Goal: Task Accomplishment & Management: Use online tool/utility

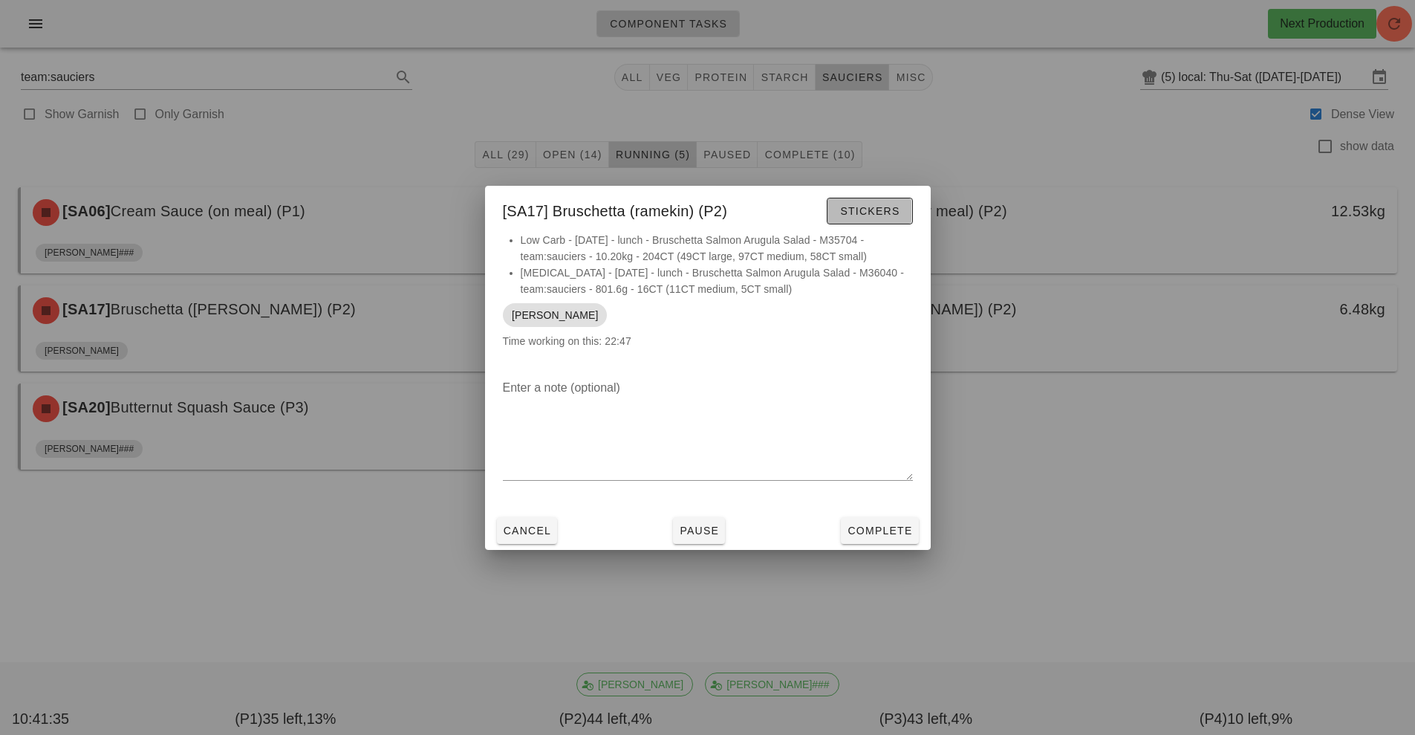
click at [853, 223] on button "Stickers" at bounding box center [869, 211] width 85 height 27
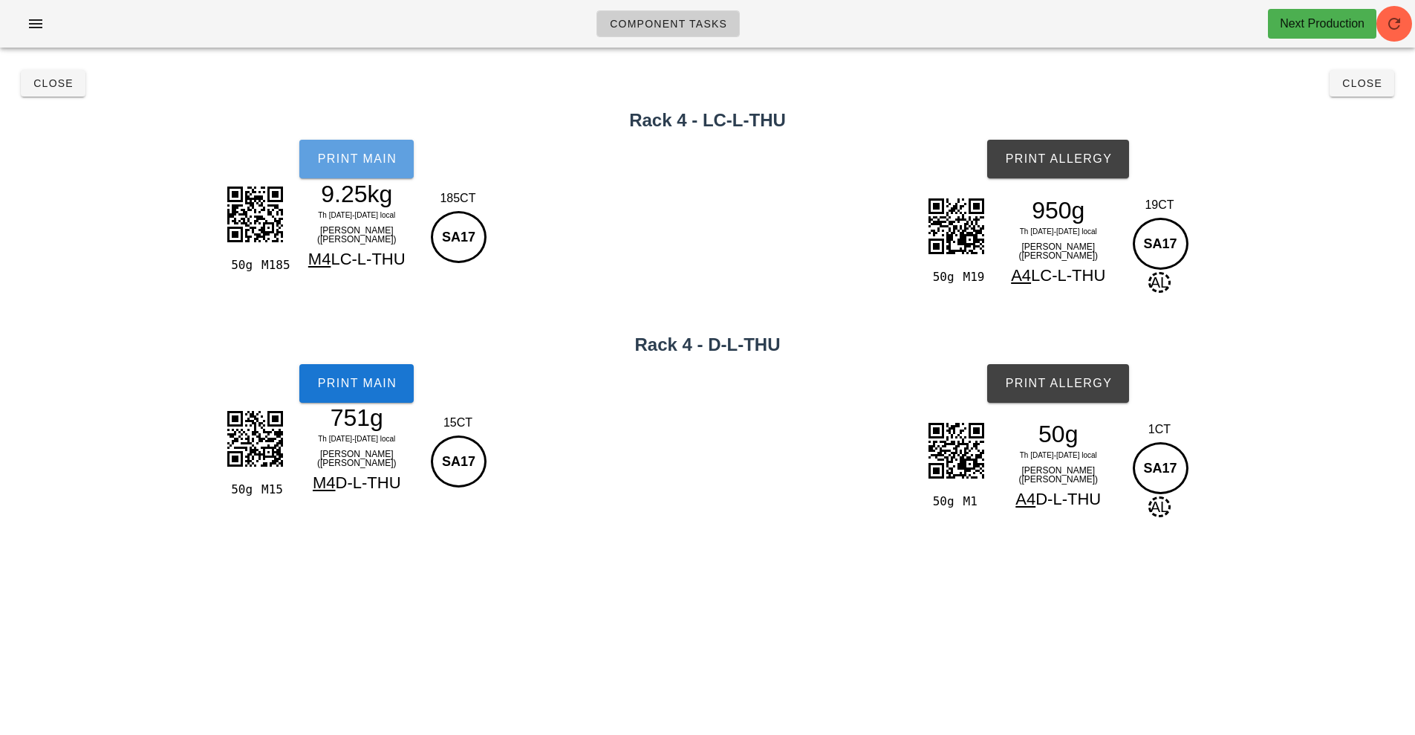
click at [363, 159] on span "Print Main" at bounding box center [357, 158] width 80 height 13
click at [403, 368] on button "Print Main" at bounding box center [356, 383] width 114 height 39
click at [1103, 162] on span "Print Allergy" at bounding box center [1059, 158] width 108 height 13
click at [1095, 383] on span "Print Allergy" at bounding box center [1059, 383] width 108 height 13
click at [1367, 88] on span "Close" at bounding box center [1362, 83] width 41 height 12
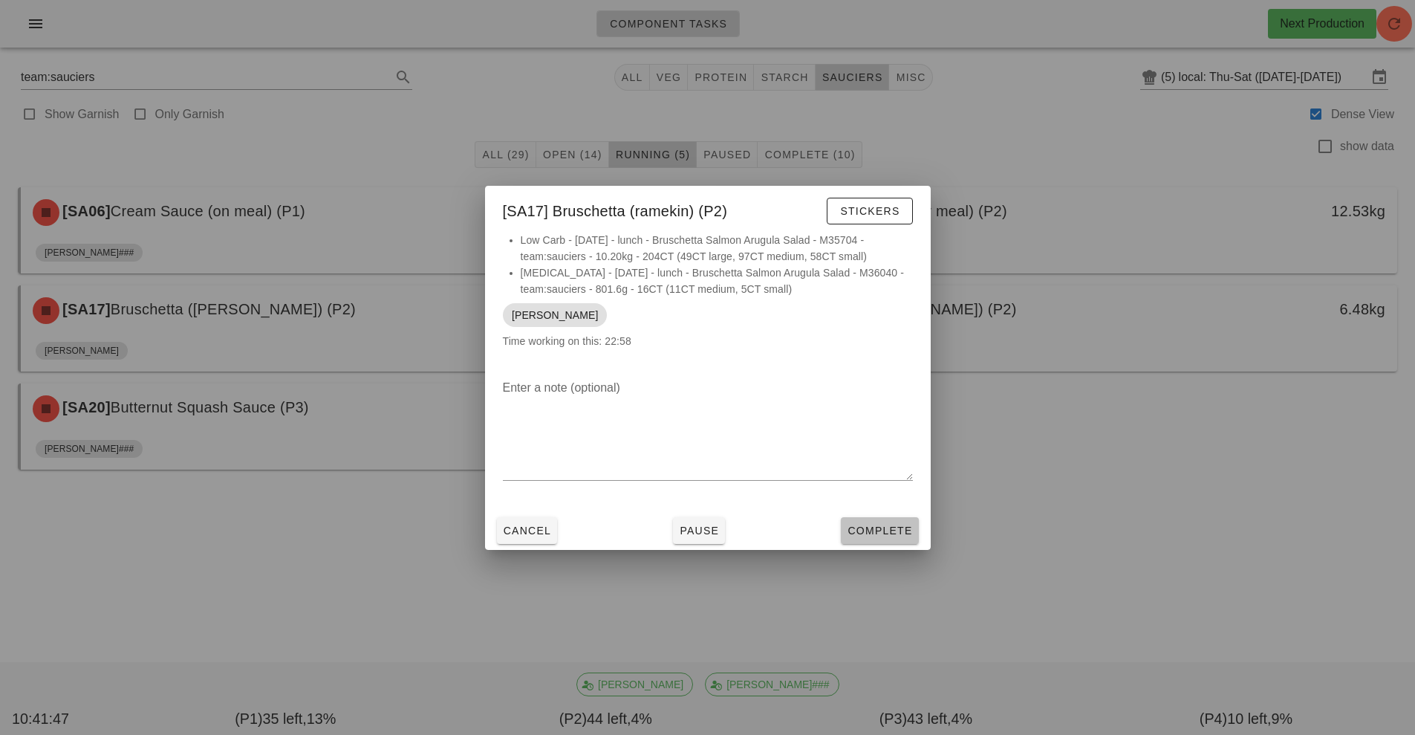
click at [883, 520] on button "Complete" at bounding box center [879, 530] width 77 height 27
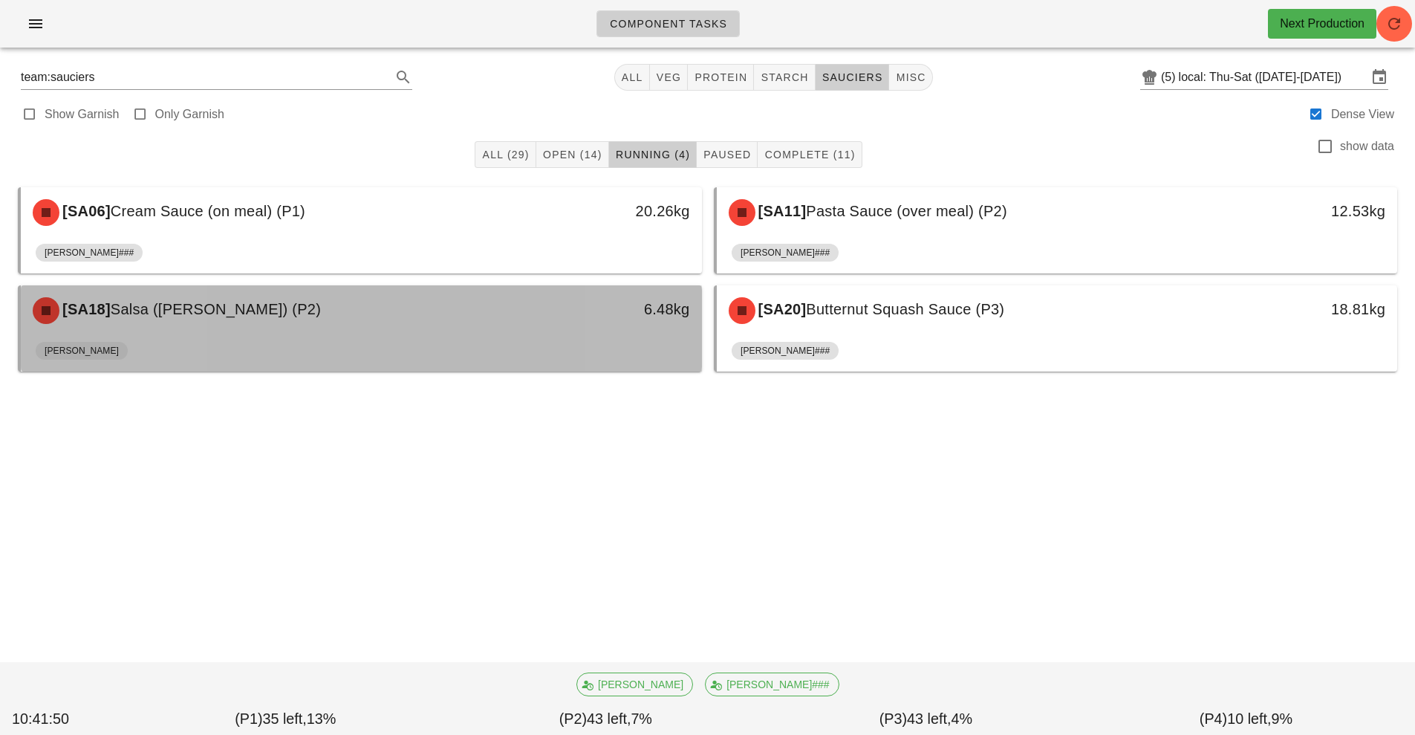
click at [577, 342] on div "[PERSON_NAME]" at bounding box center [362, 354] width 652 height 36
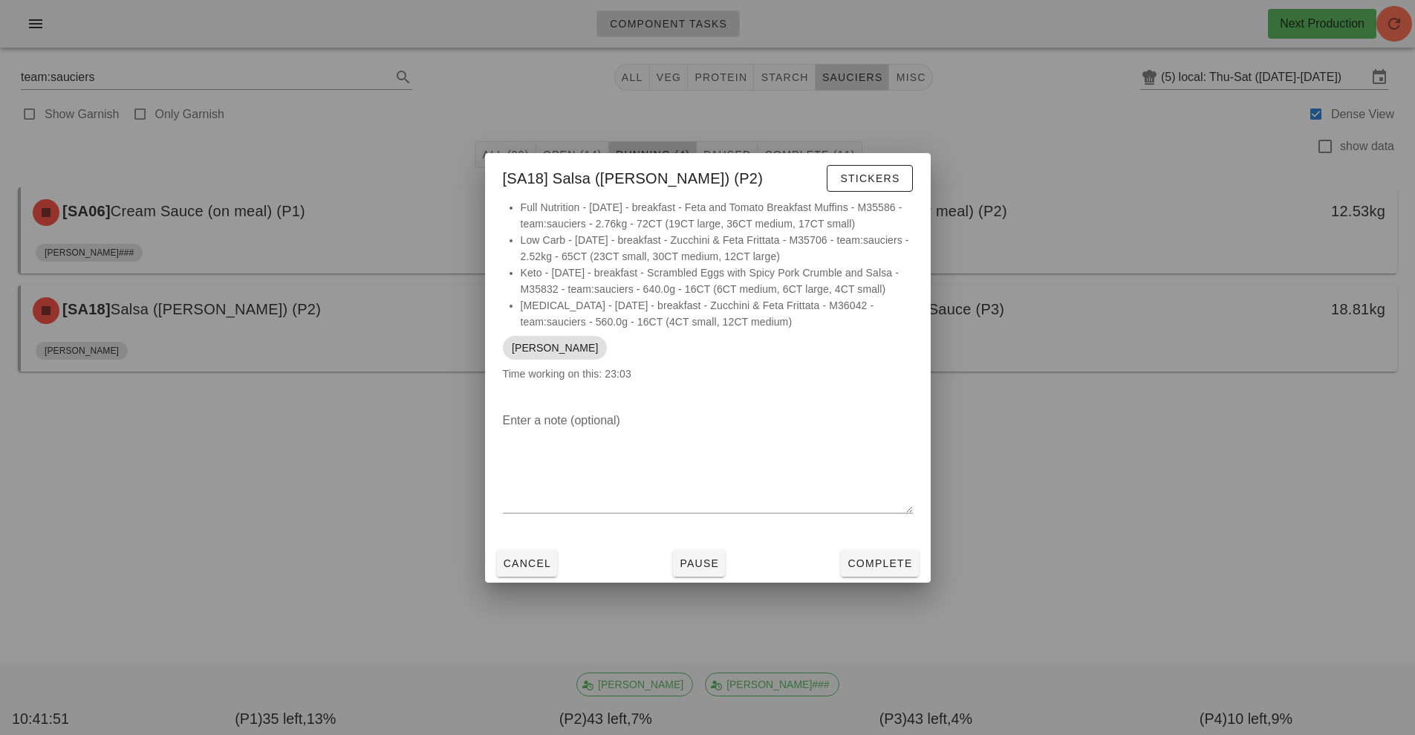
click at [850, 204] on li "Full Nutrition - [DATE] - breakfast - Feta and Tomato Breakfast Muffins - M3558…" at bounding box center [717, 215] width 392 height 33
click at [898, 186] on button "Stickers" at bounding box center [869, 178] width 85 height 27
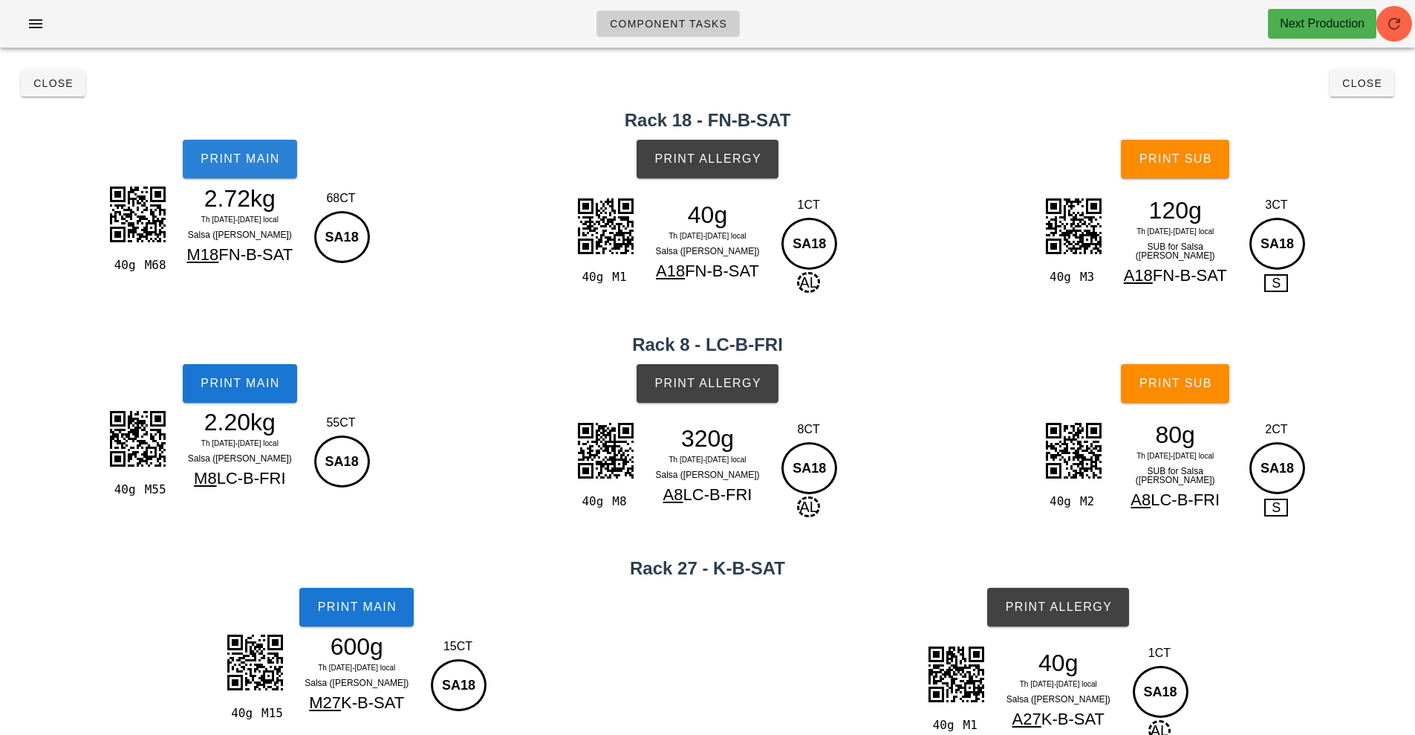
click at [278, 157] on span "Print Main" at bounding box center [240, 158] width 80 height 13
click at [287, 381] on button "Print Main" at bounding box center [240, 383] width 114 height 39
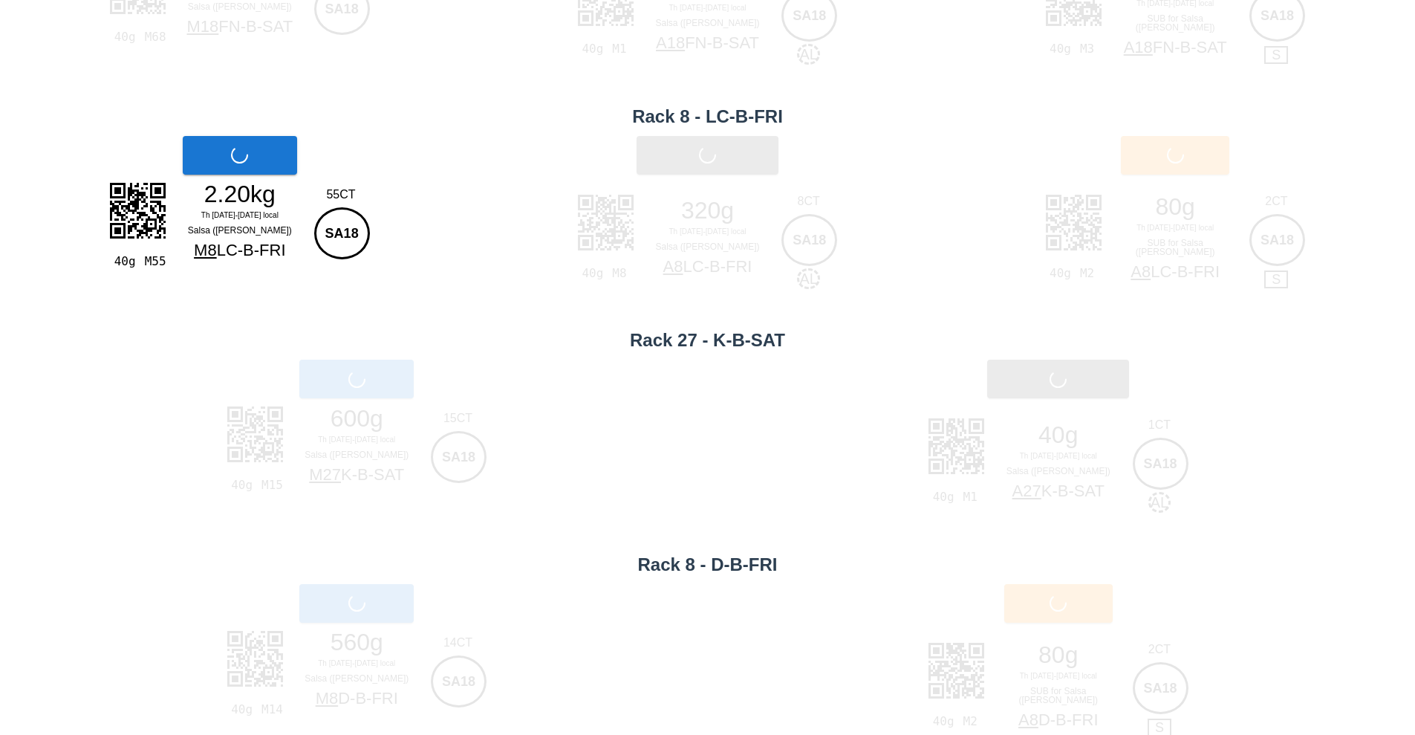
scroll to position [262, 0]
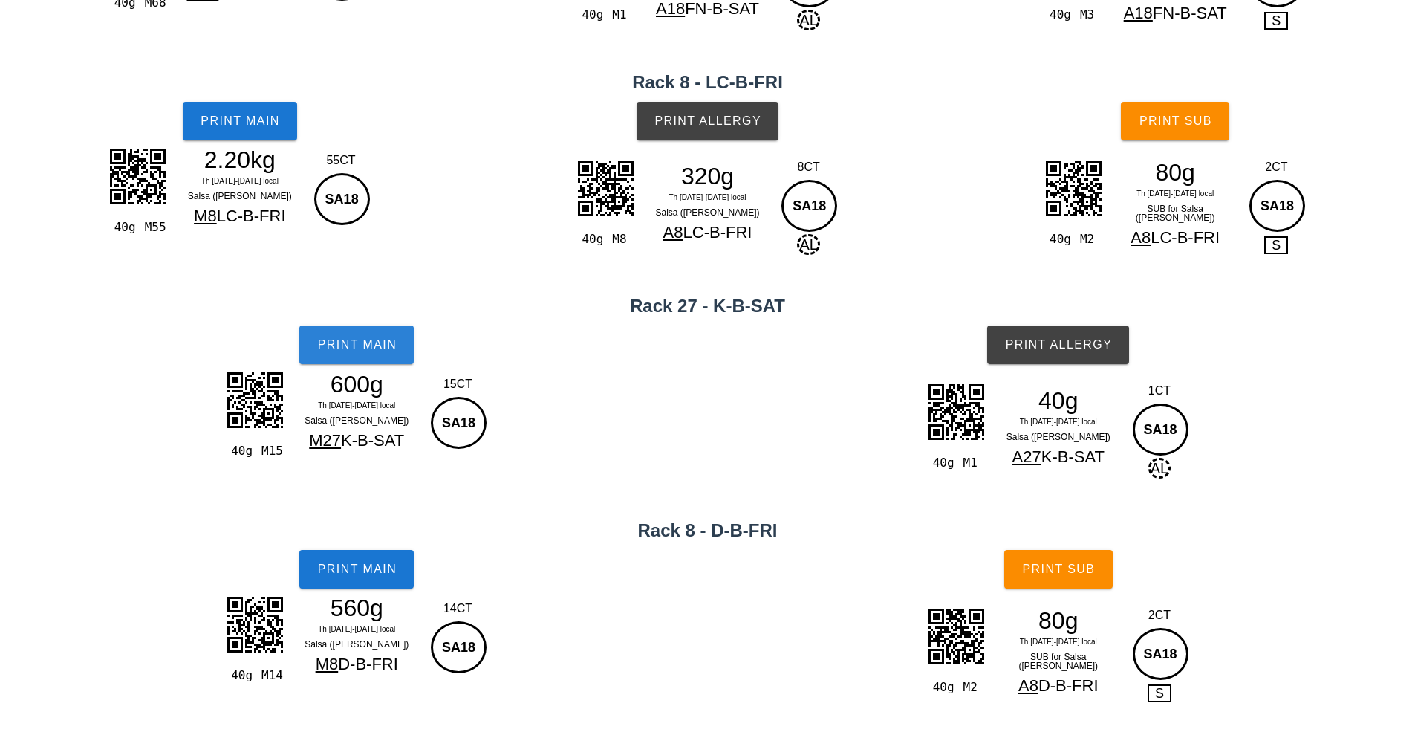
click at [386, 350] on span "Print Main" at bounding box center [357, 344] width 80 height 13
click at [389, 577] on button "Print Main" at bounding box center [356, 569] width 114 height 39
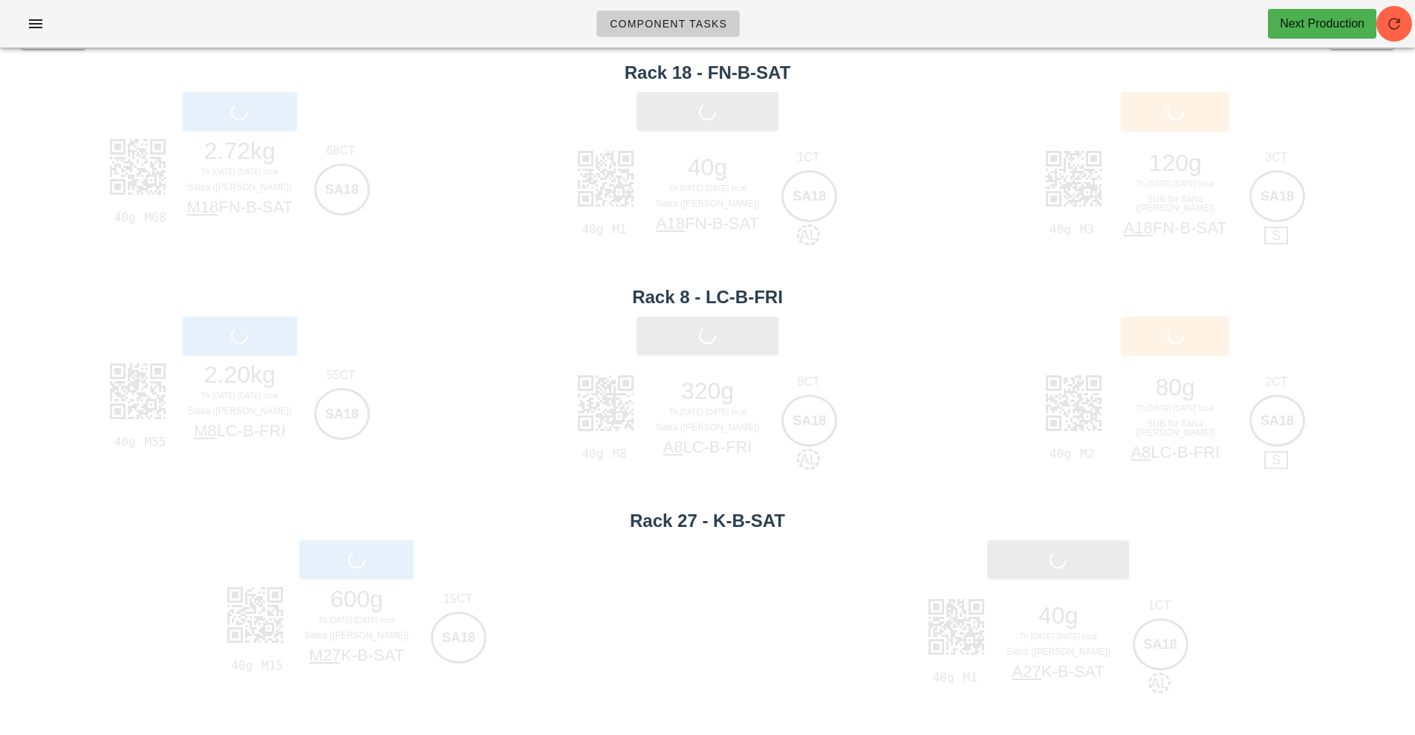
scroll to position [44, 0]
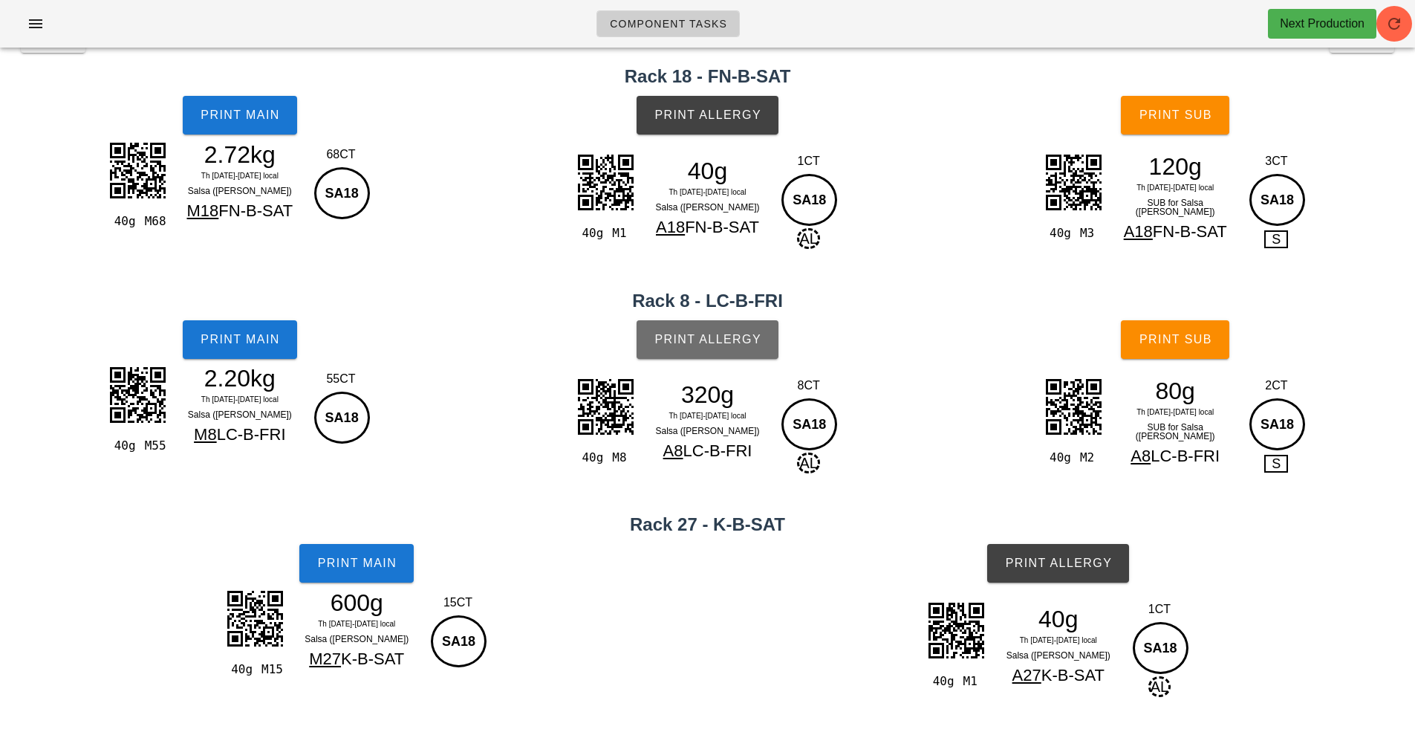
click at [732, 355] on button "Print Allergy" at bounding box center [708, 339] width 142 height 39
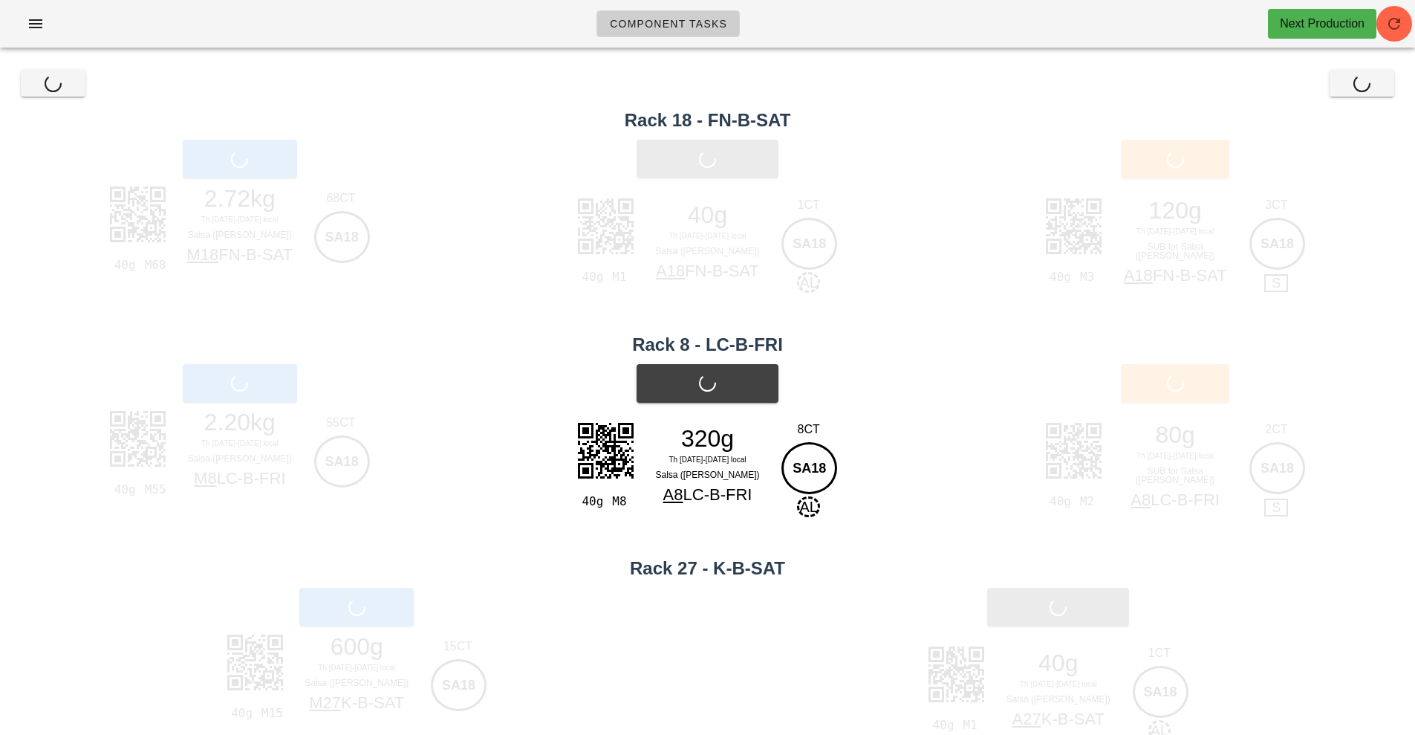
scroll to position [1, 0]
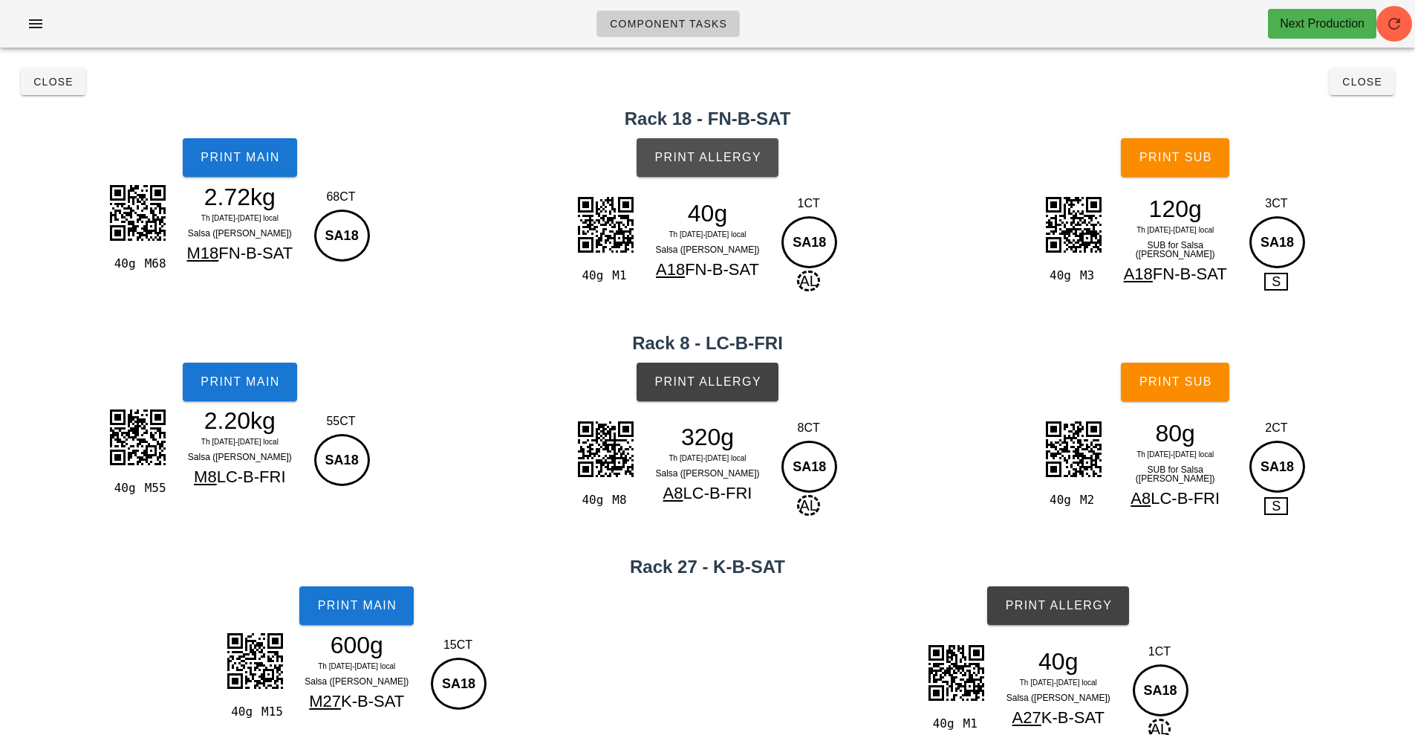
click at [722, 168] on button "Print Allergy" at bounding box center [708, 157] width 142 height 39
click at [1222, 147] on button "Print Sub" at bounding box center [1175, 157] width 108 height 39
click at [1181, 389] on button "Print Sub" at bounding box center [1175, 382] width 108 height 39
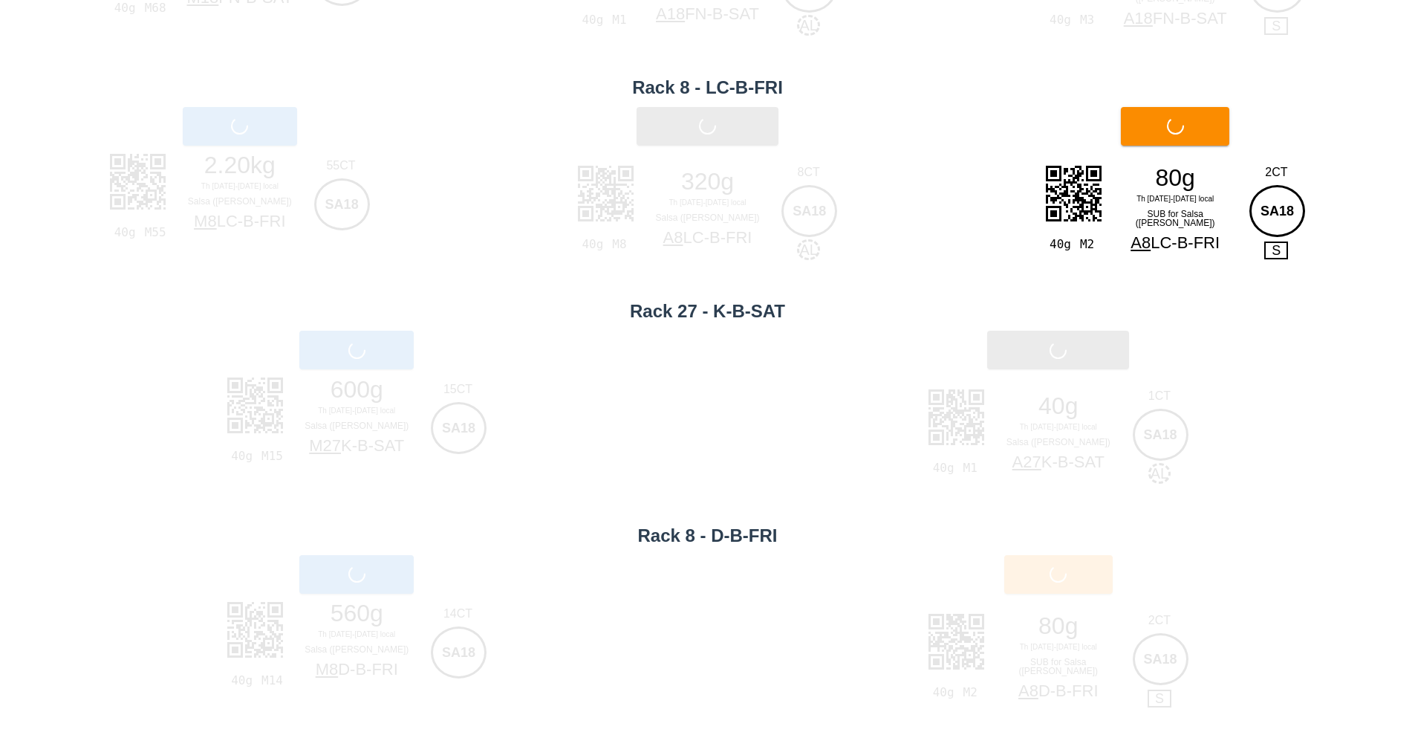
scroll to position [262, 0]
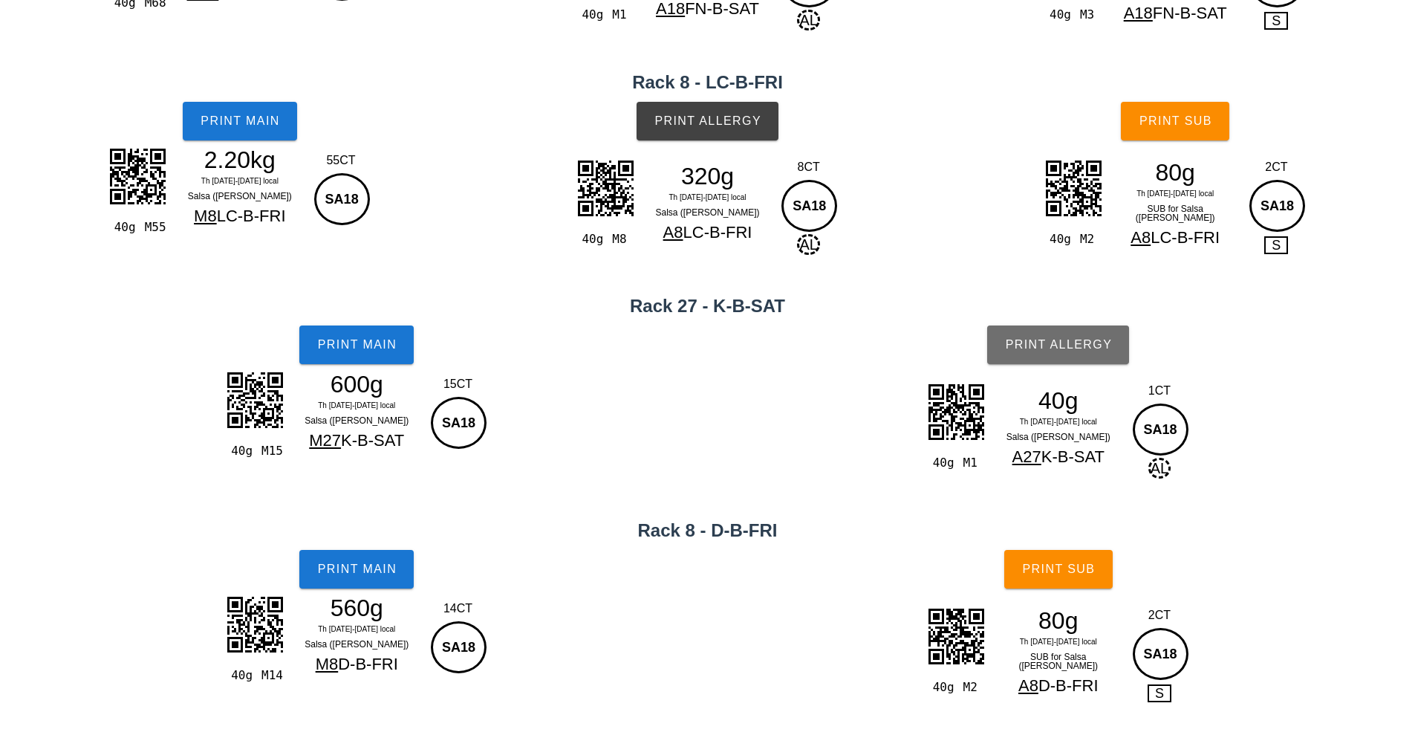
click at [1095, 354] on button "Print Allergy" at bounding box center [1058, 344] width 142 height 39
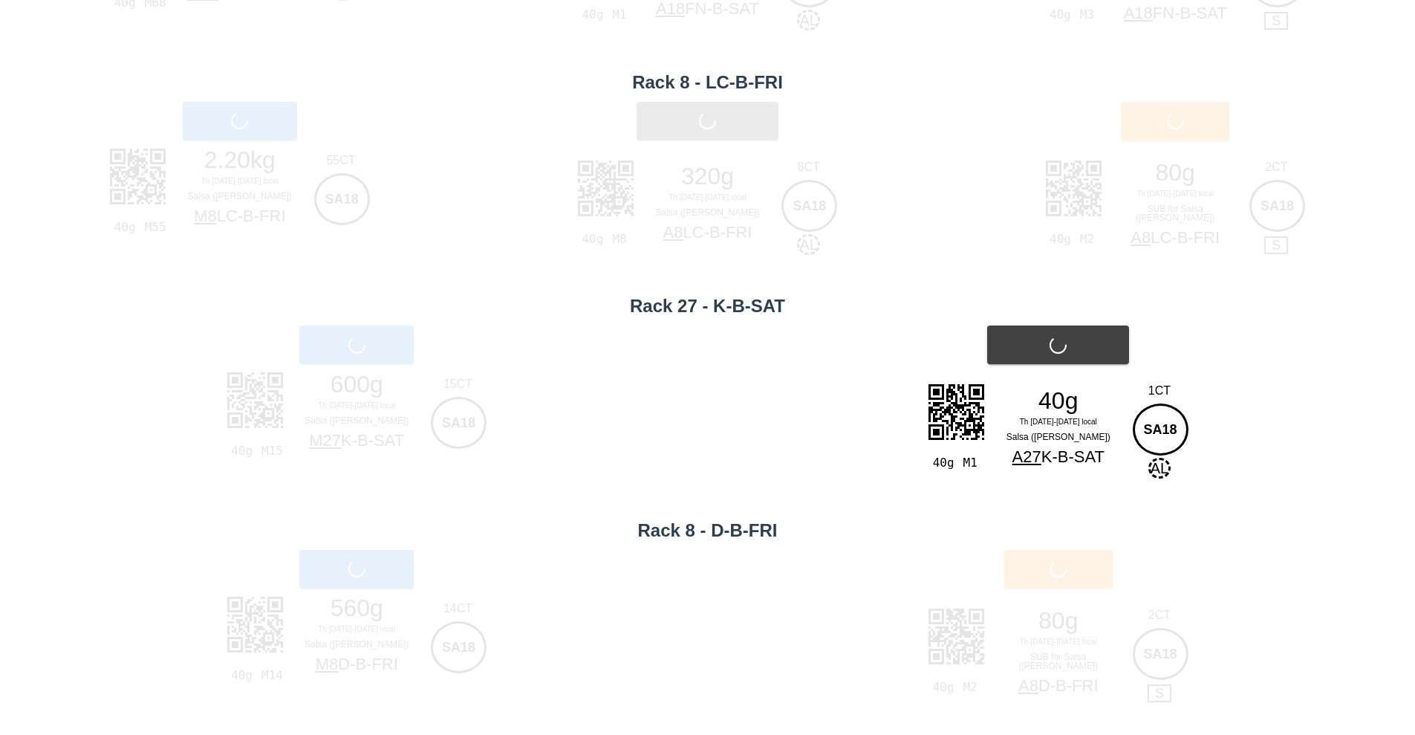
click at [1105, 557] on div "Print Sub" at bounding box center [1059, 569] width 714 height 56
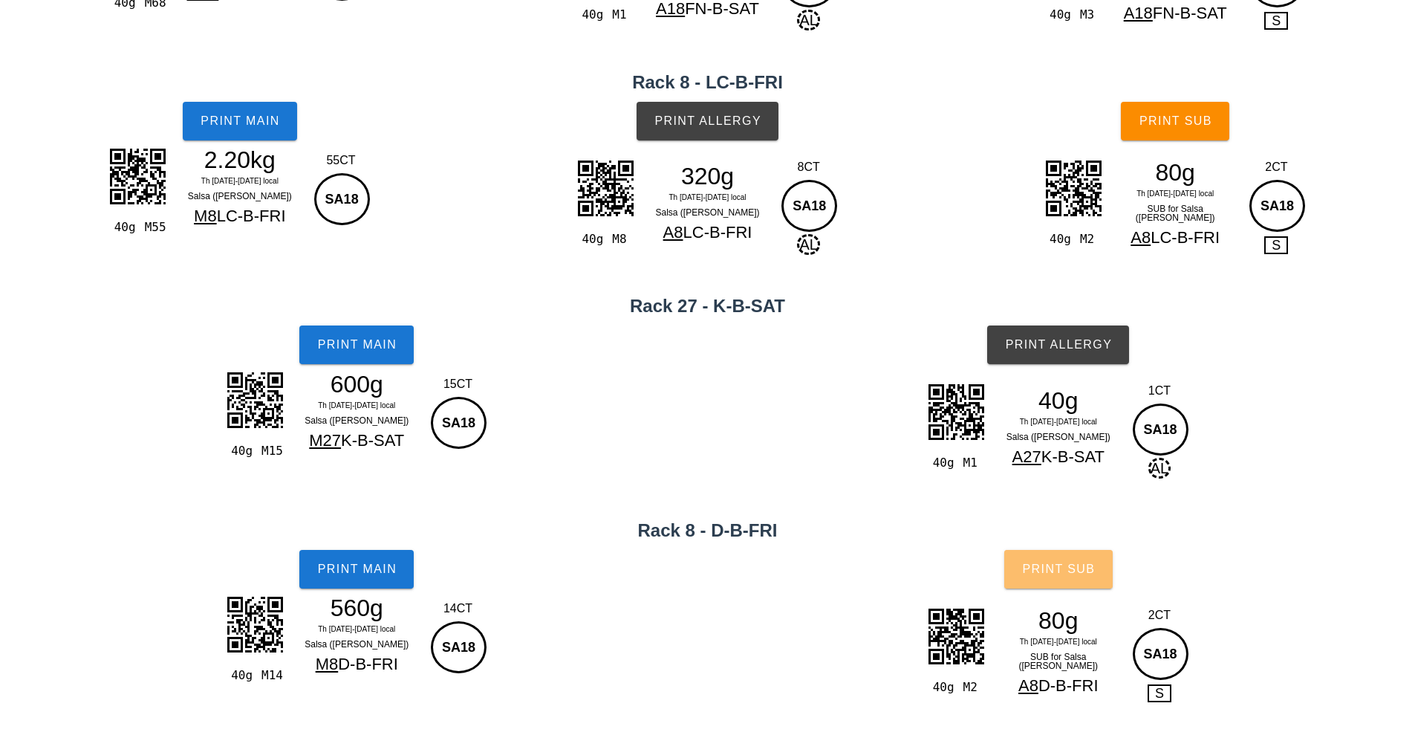
click at [1087, 582] on button "Print Sub" at bounding box center [1059, 569] width 108 height 39
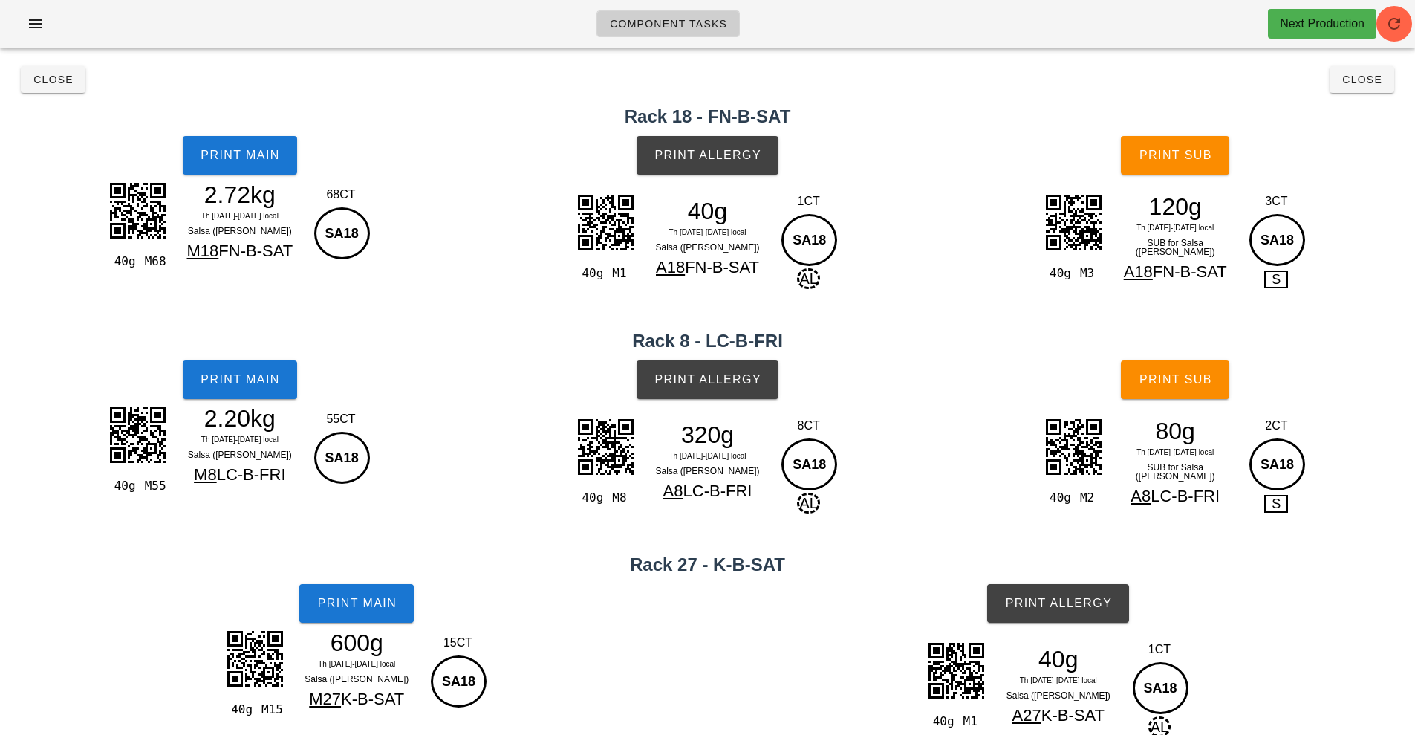
scroll to position [0, 0]
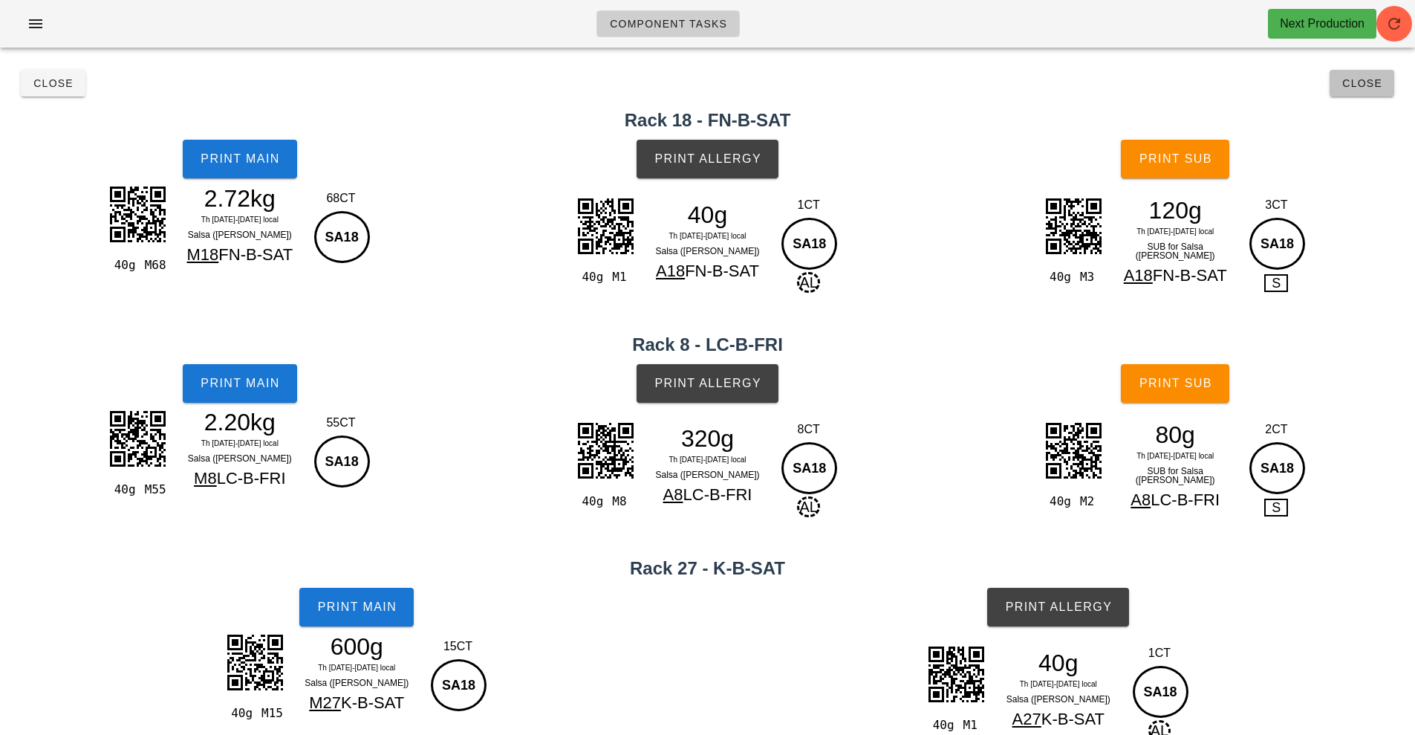
click at [1366, 82] on span "Close" at bounding box center [1362, 83] width 41 height 12
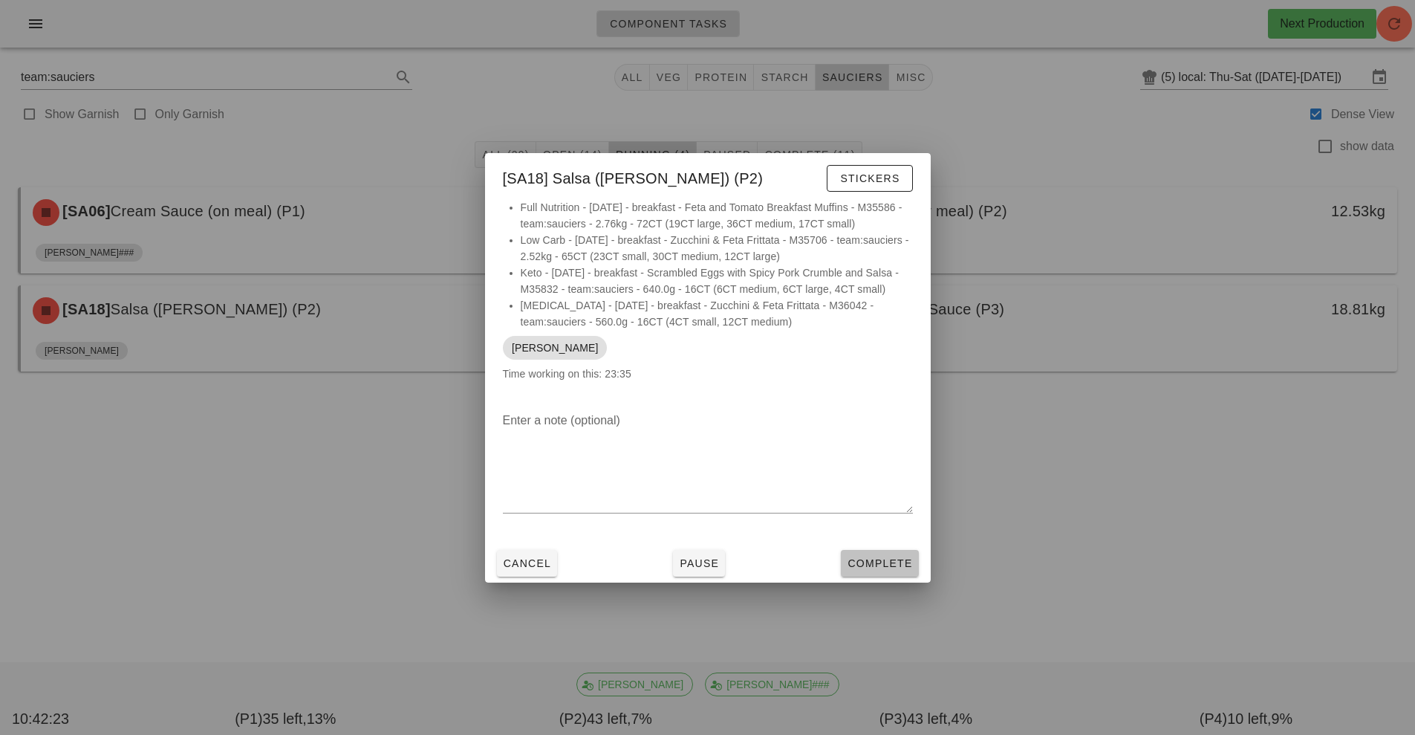
click at [900, 567] on span "Complete" at bounding box center [879, 563] width 65 height 12
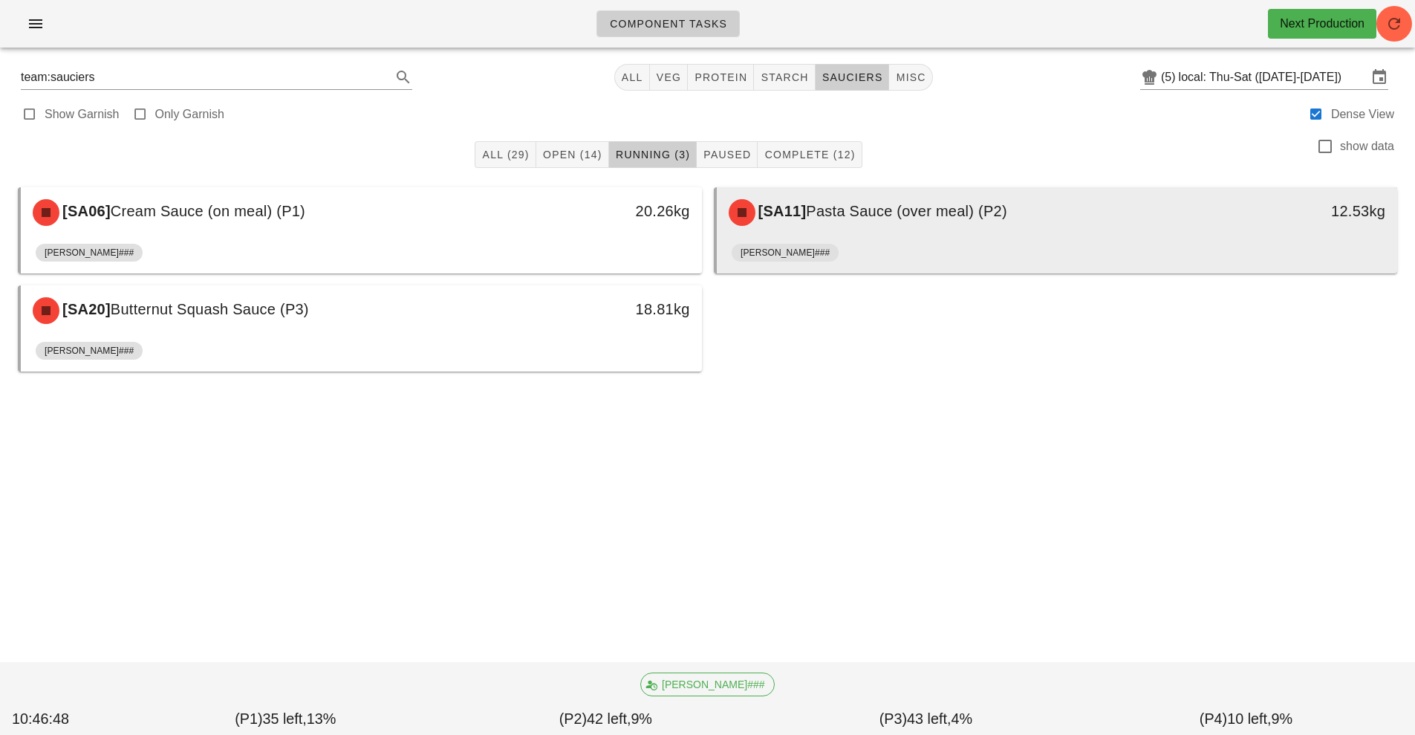
click at [1022, 256] on div "[PERSON_NAME]###" at bounding box center [1058, 256] width 652 height 36
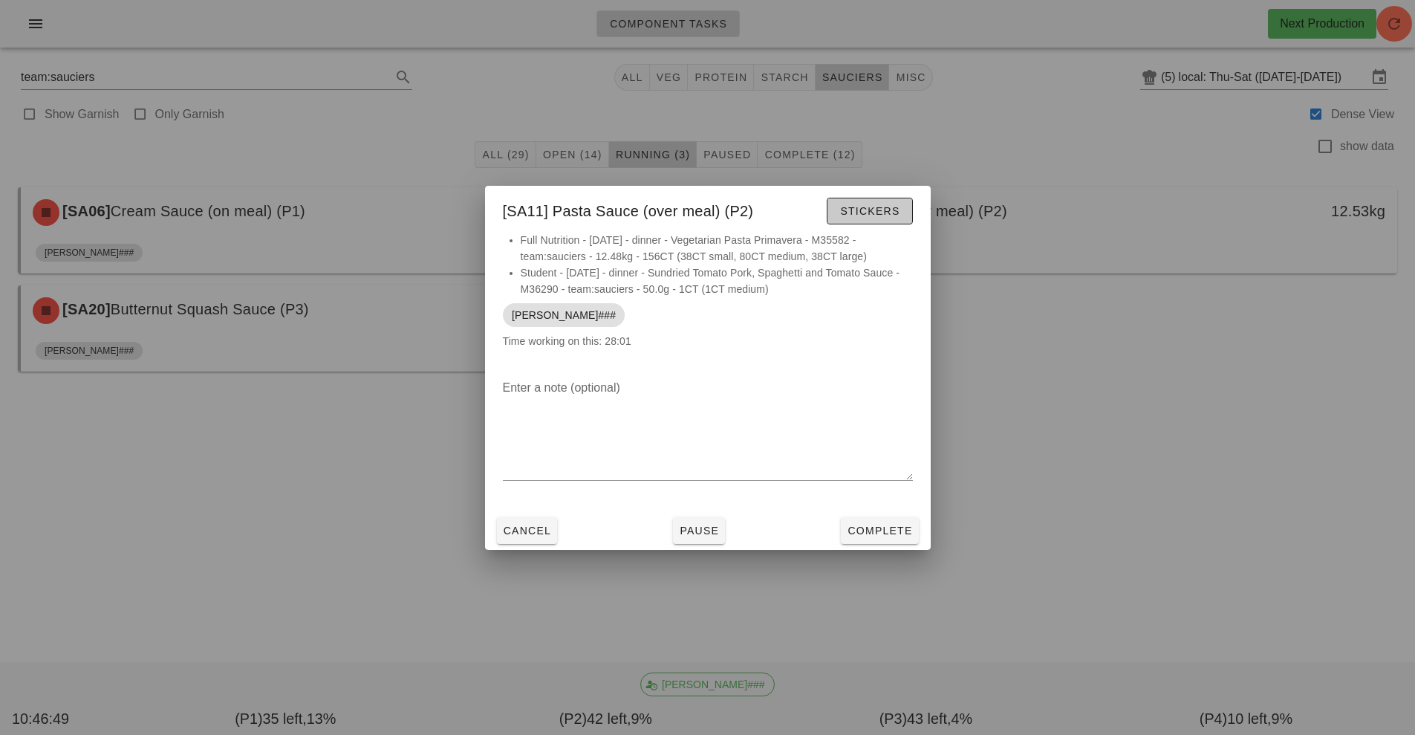
click at [852, 206] on span "Stickers" at bounding box center [870, 211] width 60 height 12
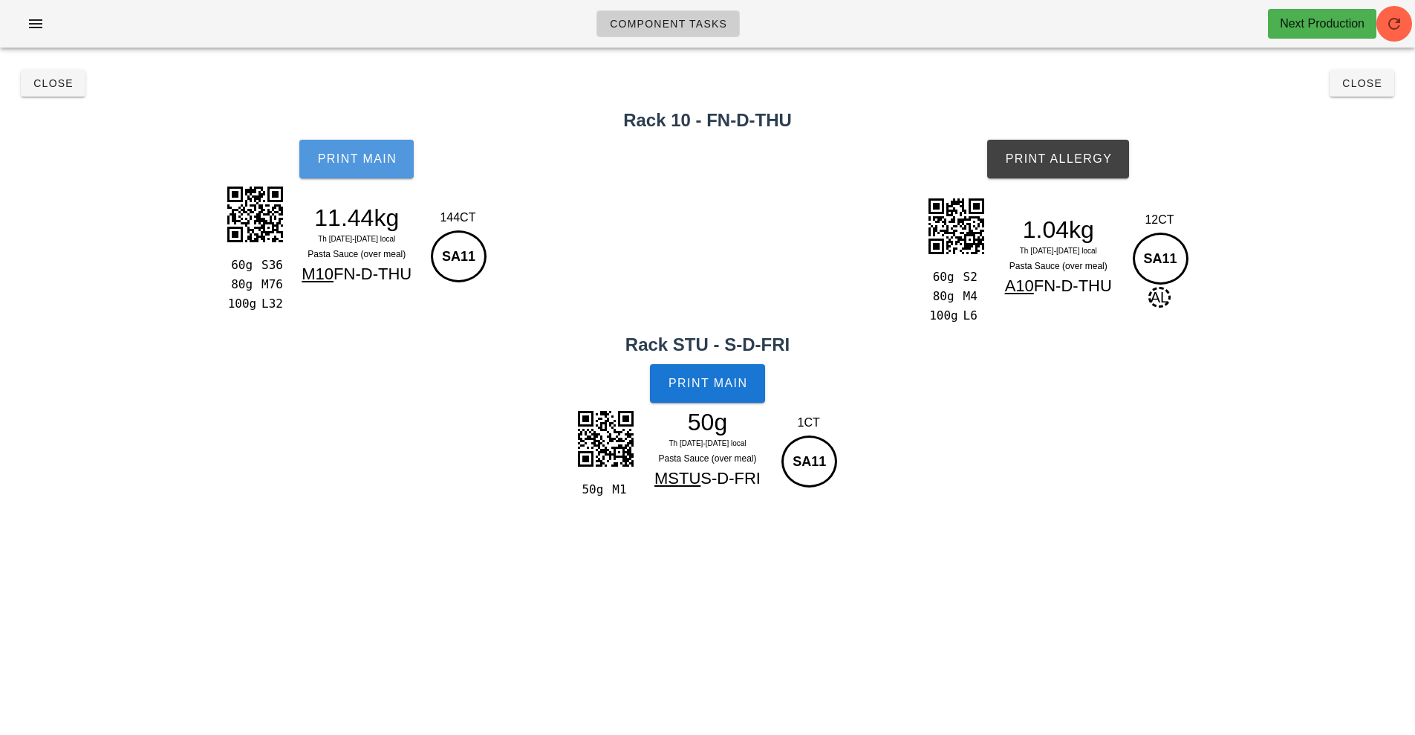
click at [375, 156] on span "Print Main" at bounding box center [357, 158] width 80 height 13
click at [1073, 173] on button "Print Allergy" at bounding box center [1058, 159] width 142 height 39
click at [710, 382] on span "Print Main" at bounding box center [708, 383] width 80 height 13
click at [66, 87] on span "Close" at bounding box center [53, 83] width 41 height 12
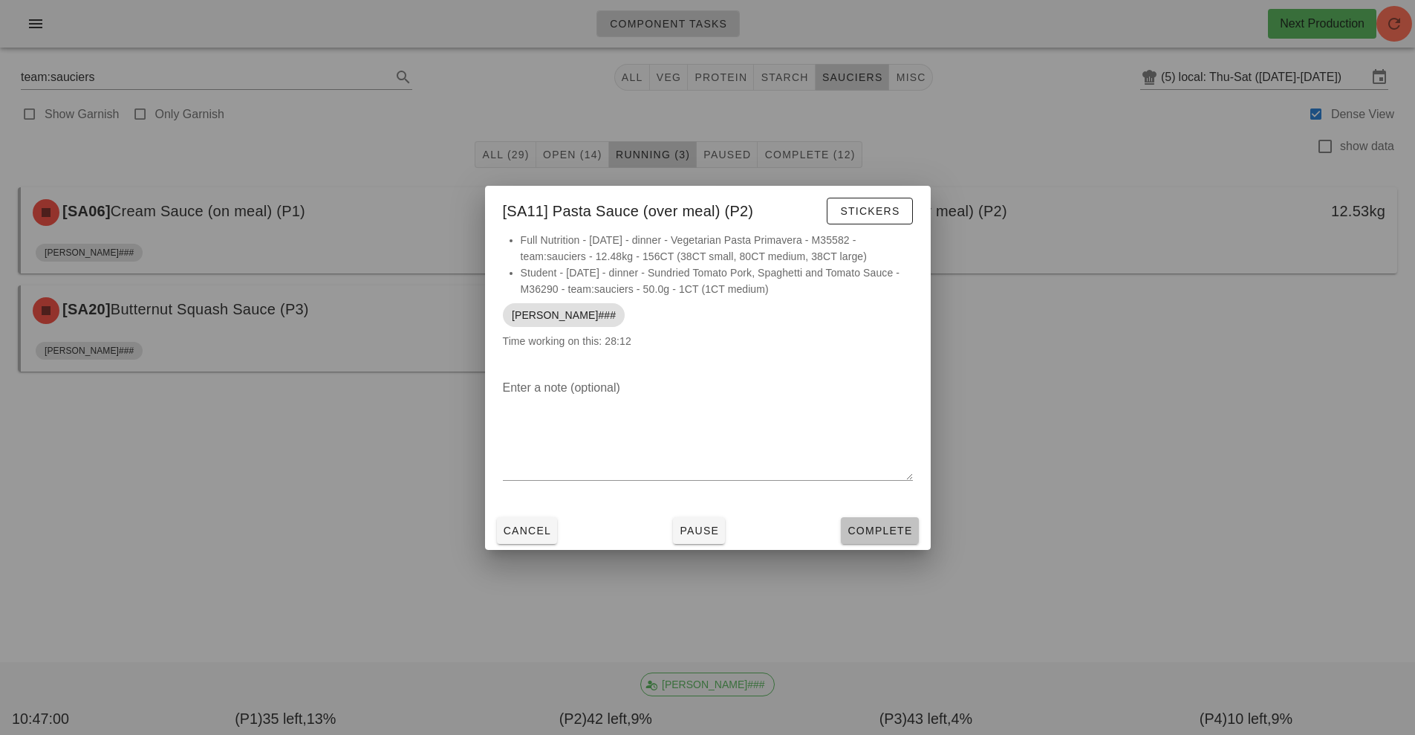
click at [857, 530] on span "Complete" at bounding box center [879, 531] width 65 height 12
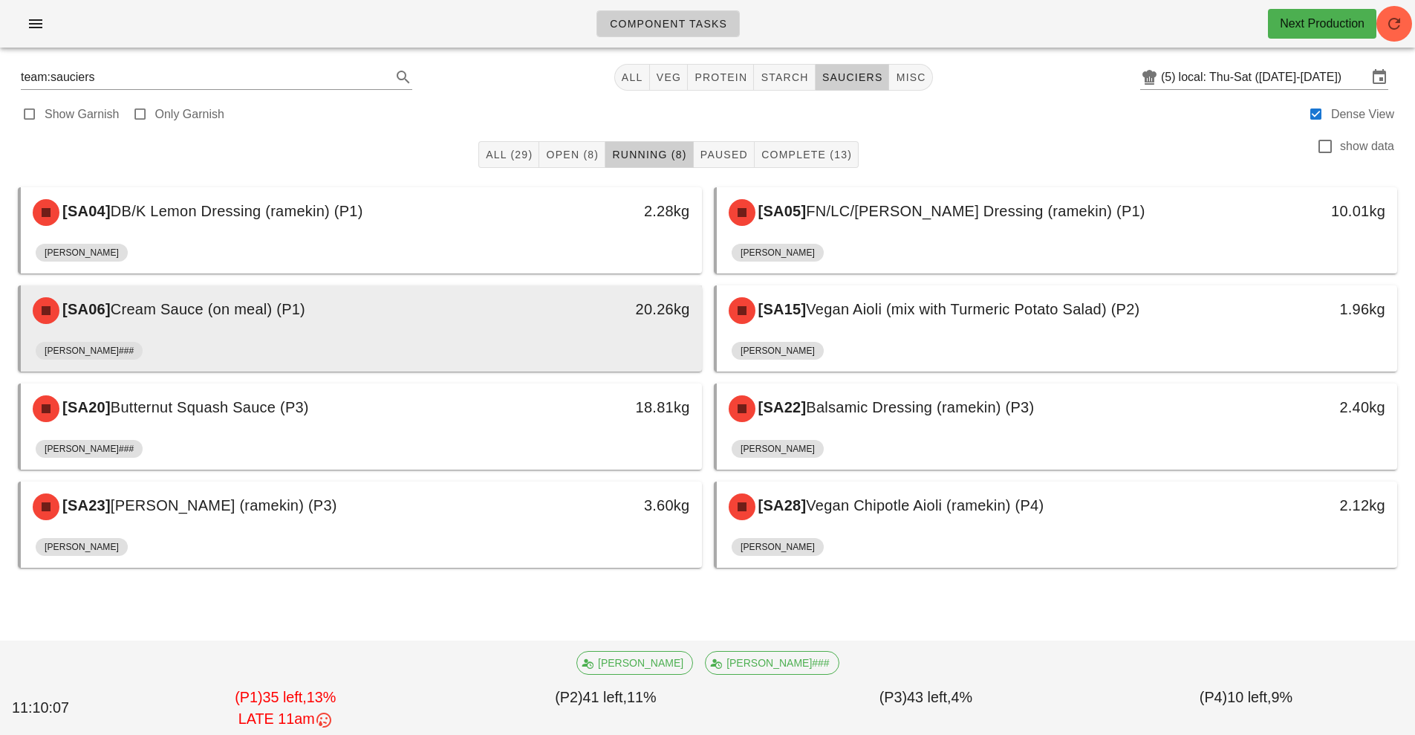
click at [594, 329] on div "20.26kg" at bounding box center [614, 310] width 169 height 45
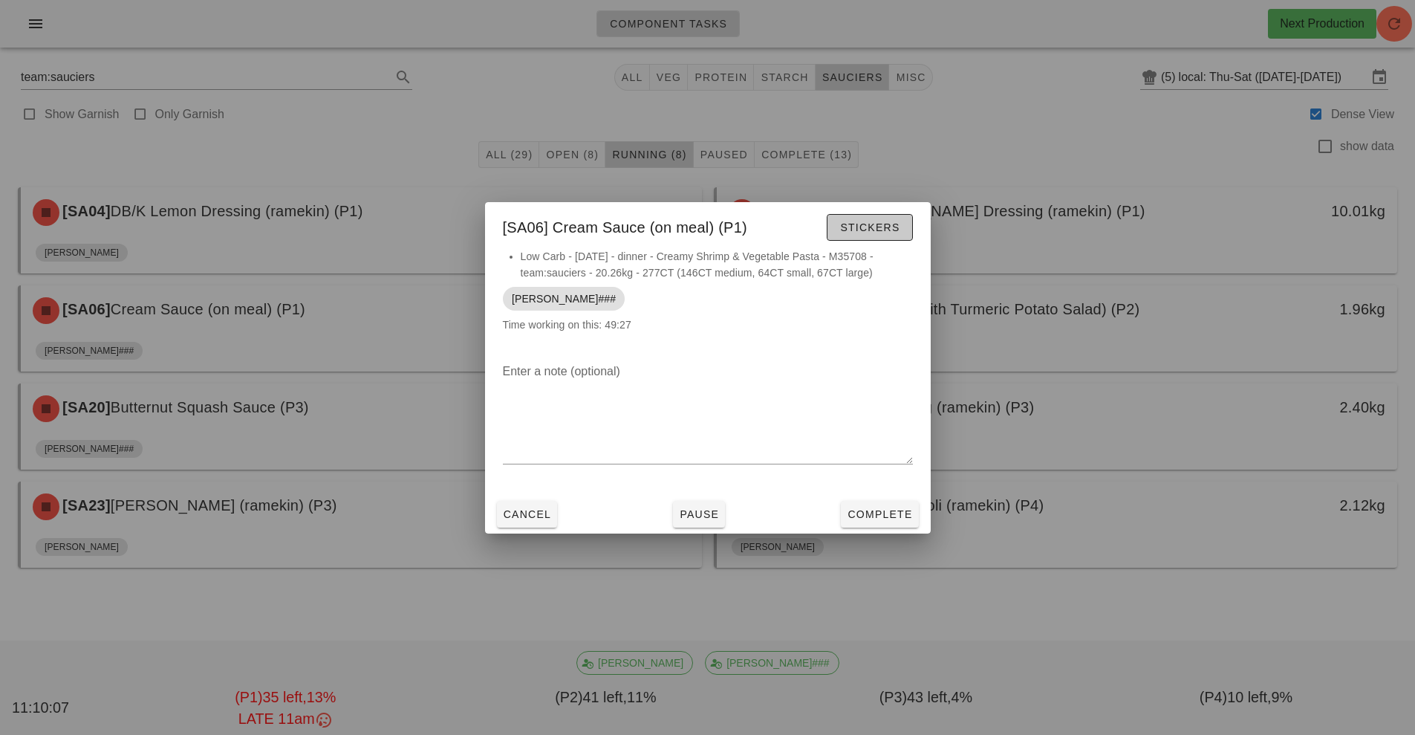
click at [891, 228] on span "Stickers" at bounding box center [870, 227] width 60 height 12
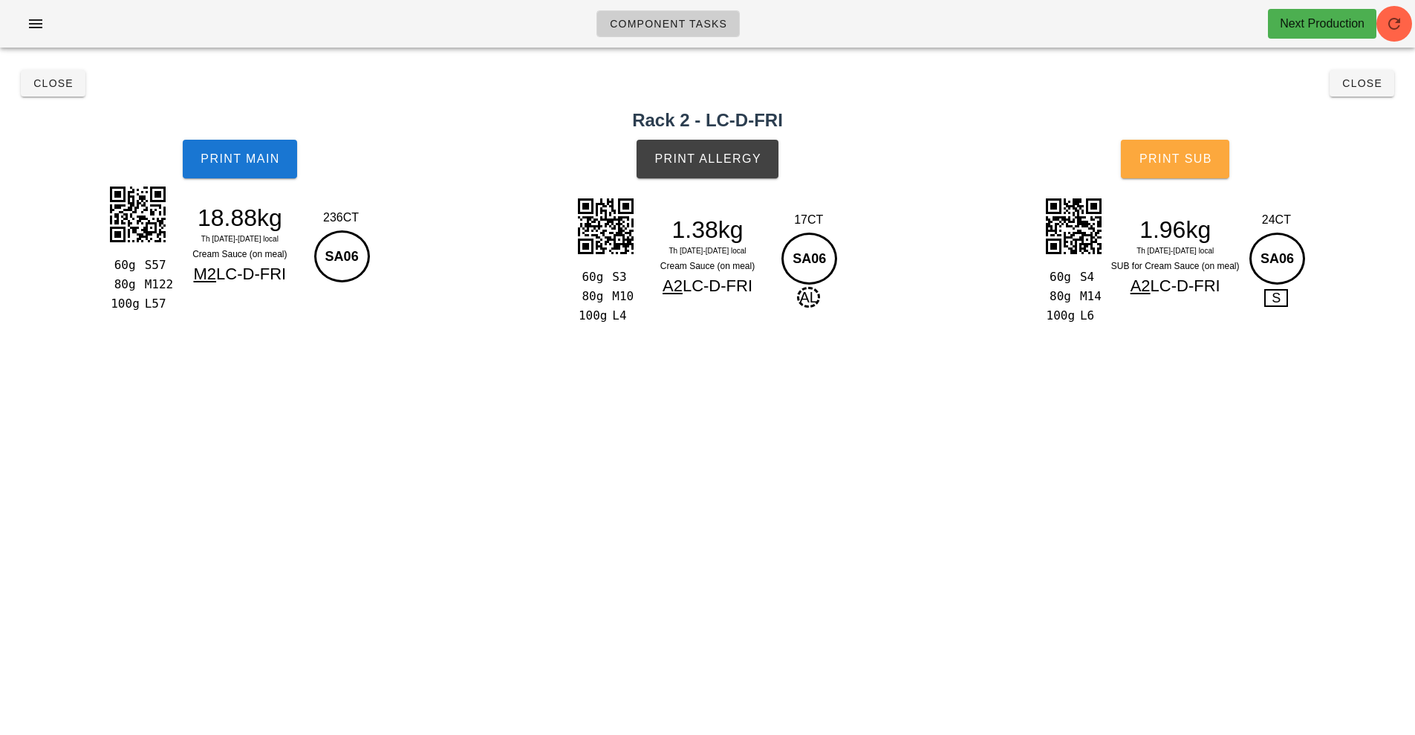
click at [1185, 173] on button "Print Sub" at bounding box center [1175, 159] width 108 height 39
click at [1153, 150] on button "Print Sub" at bounding box center [1175, 159] width 108 height 39
click at [260, 166] on button "Print Main" at bounding box center [240, 159] width 114 height 39
click at [175, 239] on img at bounding box center [137, 214] width 74 height 74
click at [215, 158] on span "Print Main" at bounding box center [240, 158] width 80 height 13
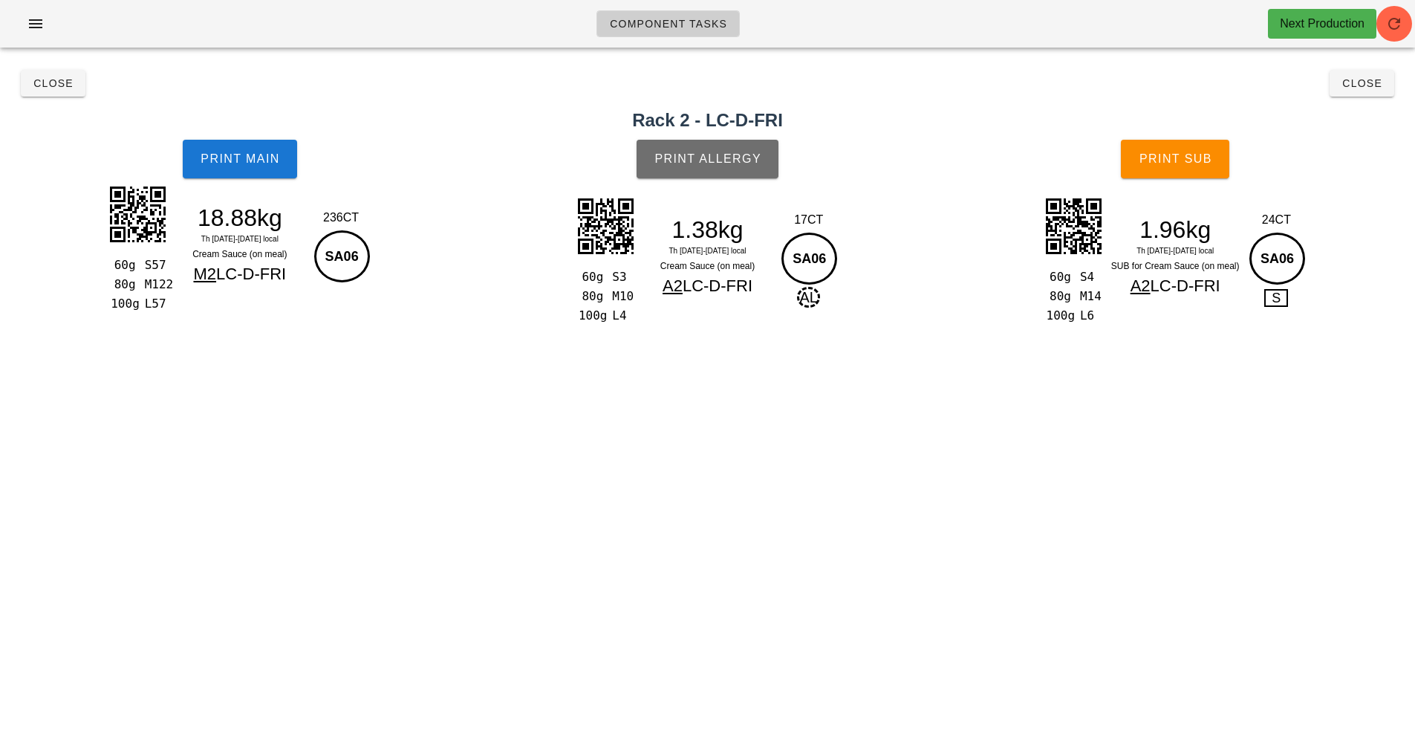
click at [704, 154] on span "Print Allergy" at bounding box center [708, 158] width 108 height 13
click at [45, 72] on button "Close" at bounding box center [53, 83] width 65 height 27
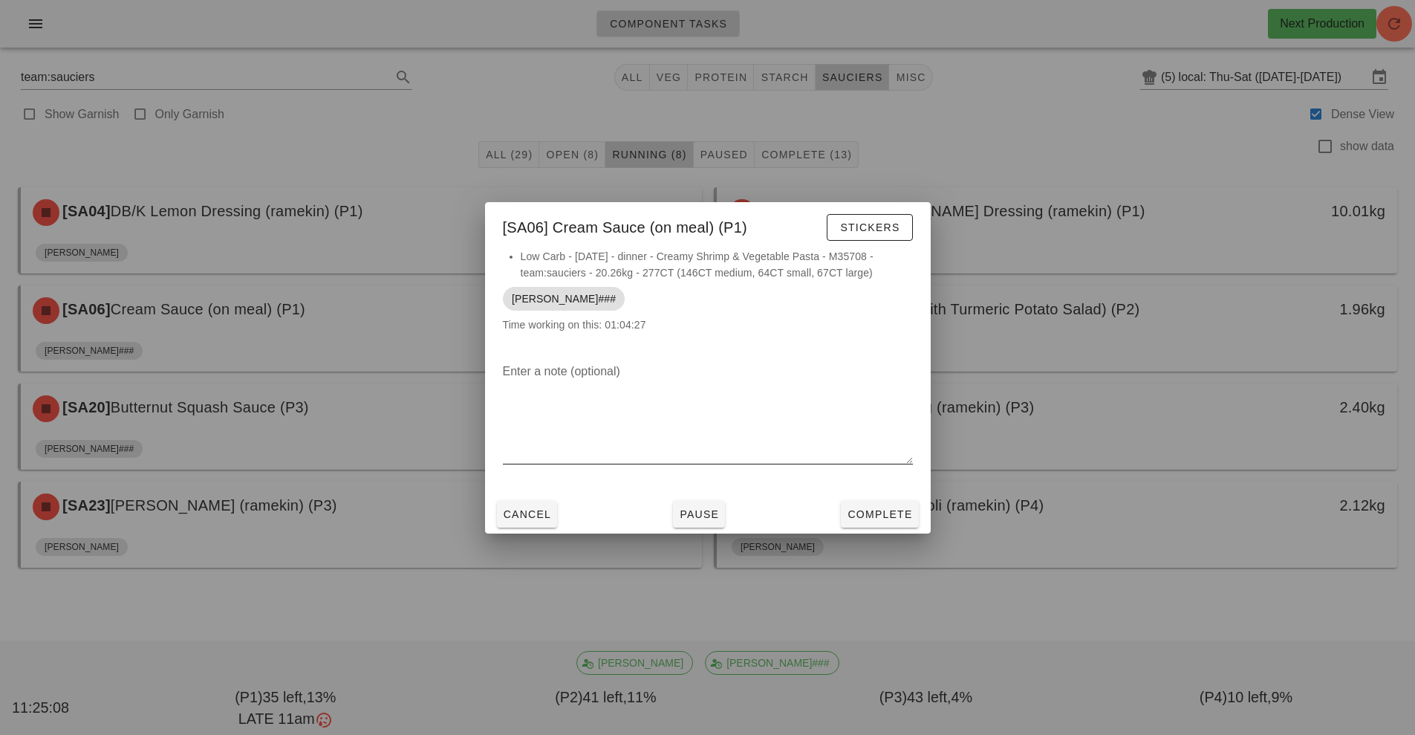
click at [864, 476] on div at bounding box center [708, 475] width 410 height 10
click at [878, 515] on span "Complete" at bounding box center [879, 514] width 65 height 12
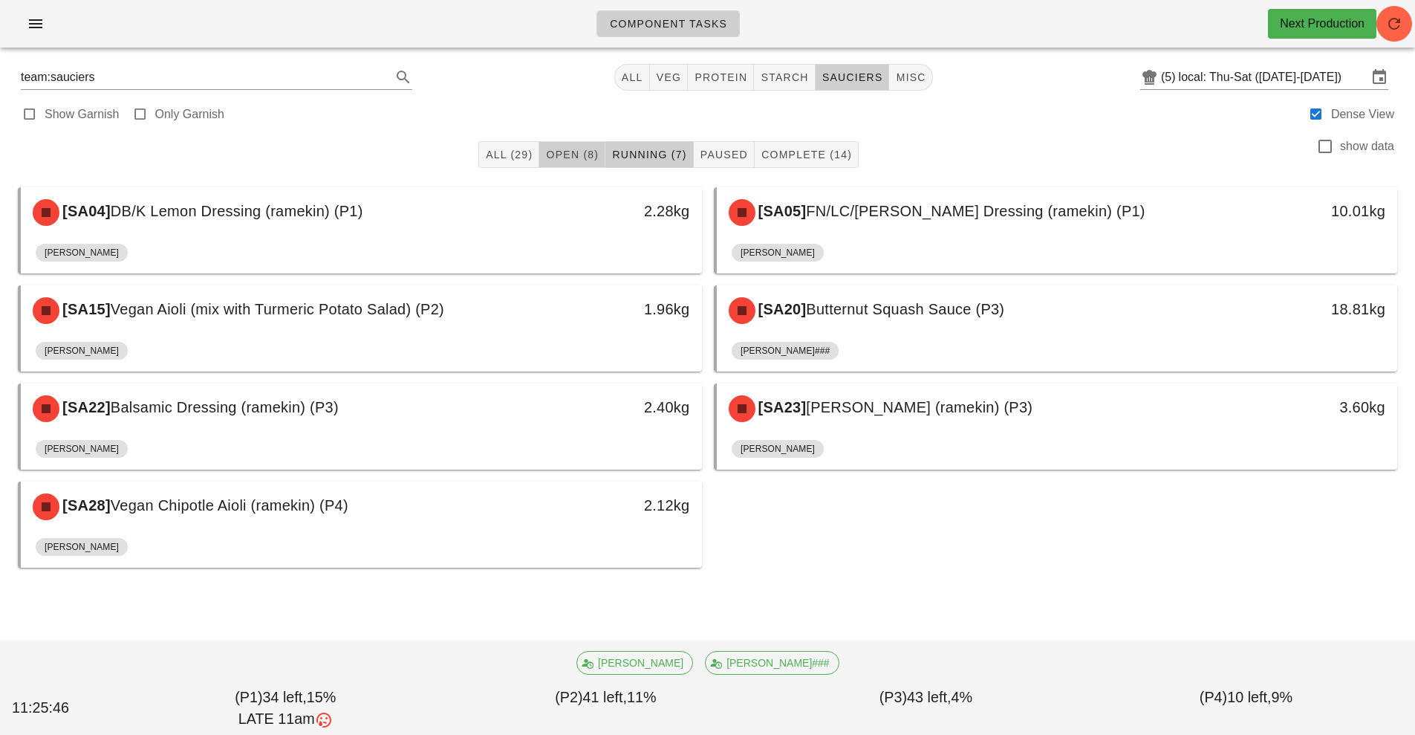
click at [562, 154] on span "Open (8)" at bounding box center [571, 155] width 53 height 12
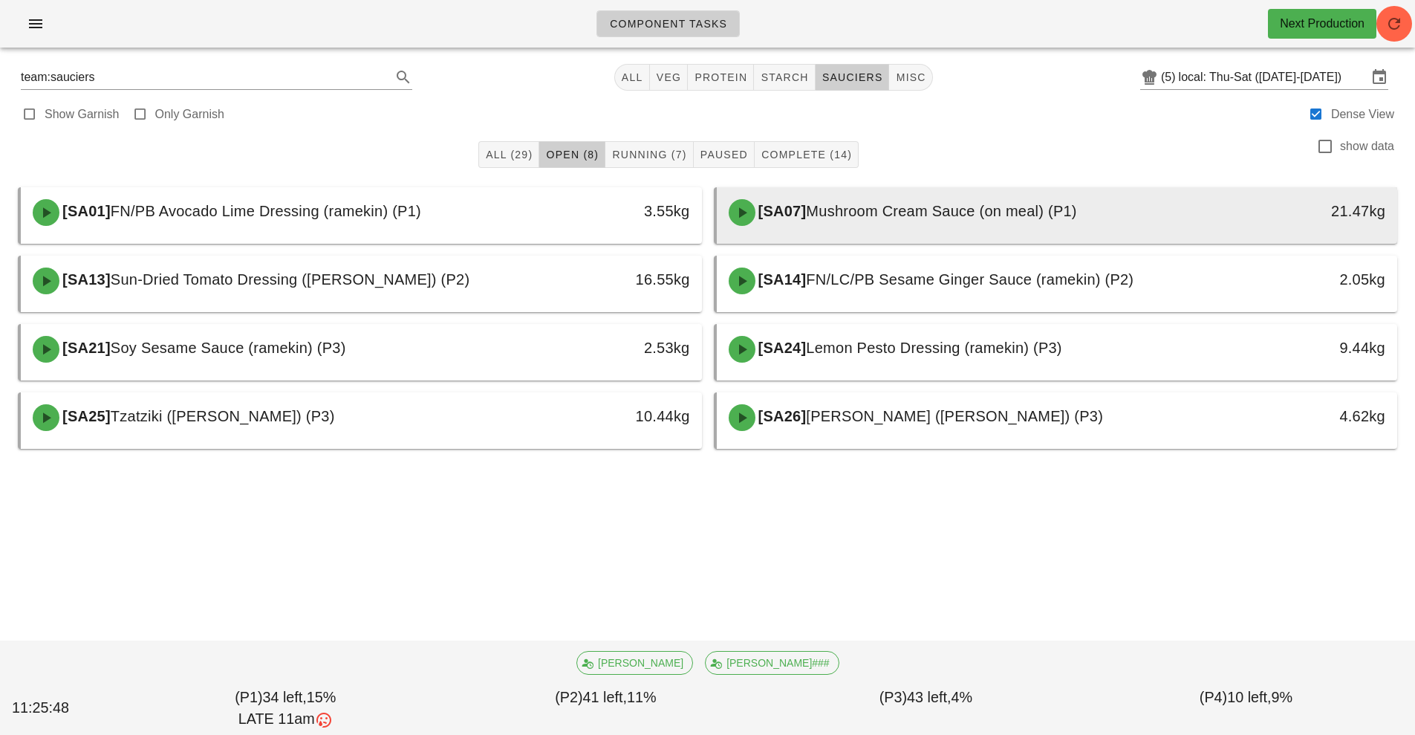
click at [922, 218] on span "Mushroom Cream Sauce (on meal) (P1)" at bounding box center [941, 211] width 270 height 16
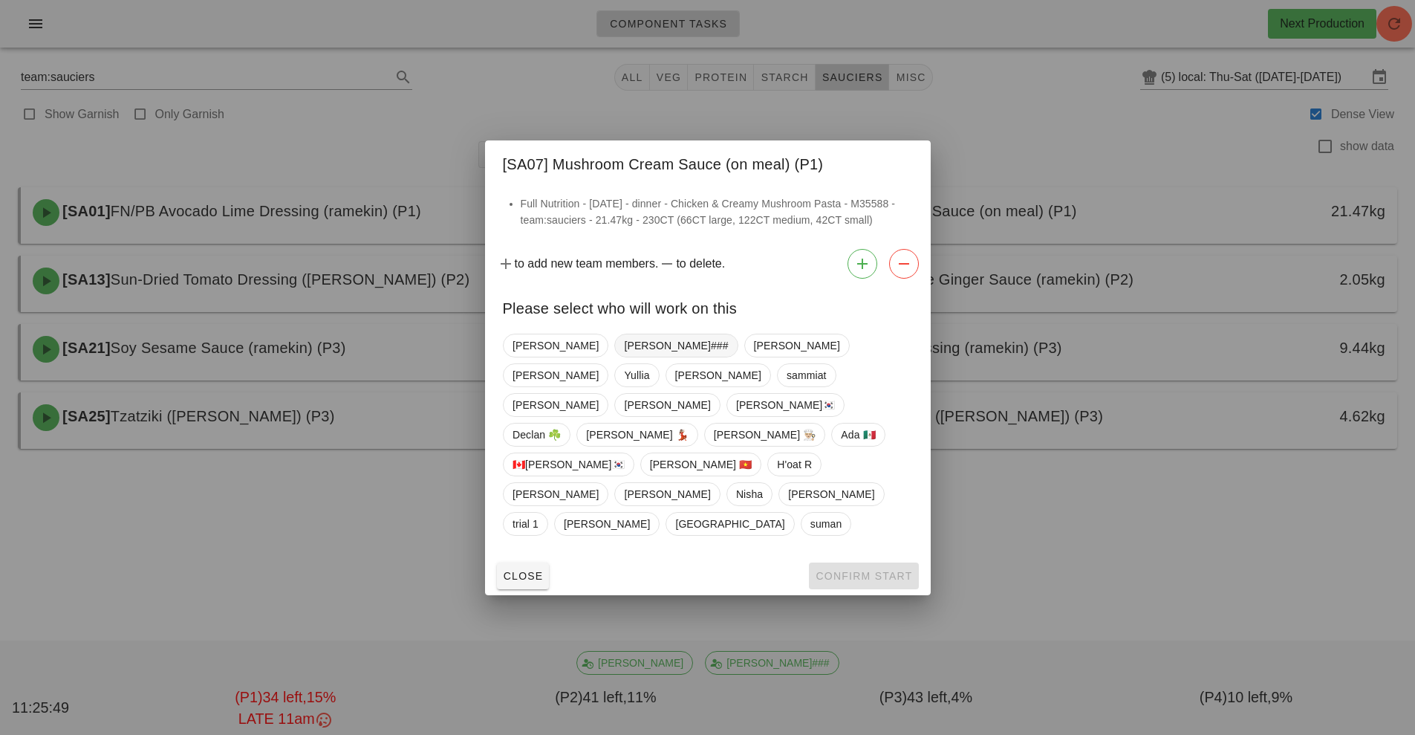
click at [624, 357] on span "[PERSON_NAME]###" at bounding box center [676, 345] width 104 height 22
click at [877, 562] on button "Confirm Start" at bounding box center [863, 575] width 109 height 27
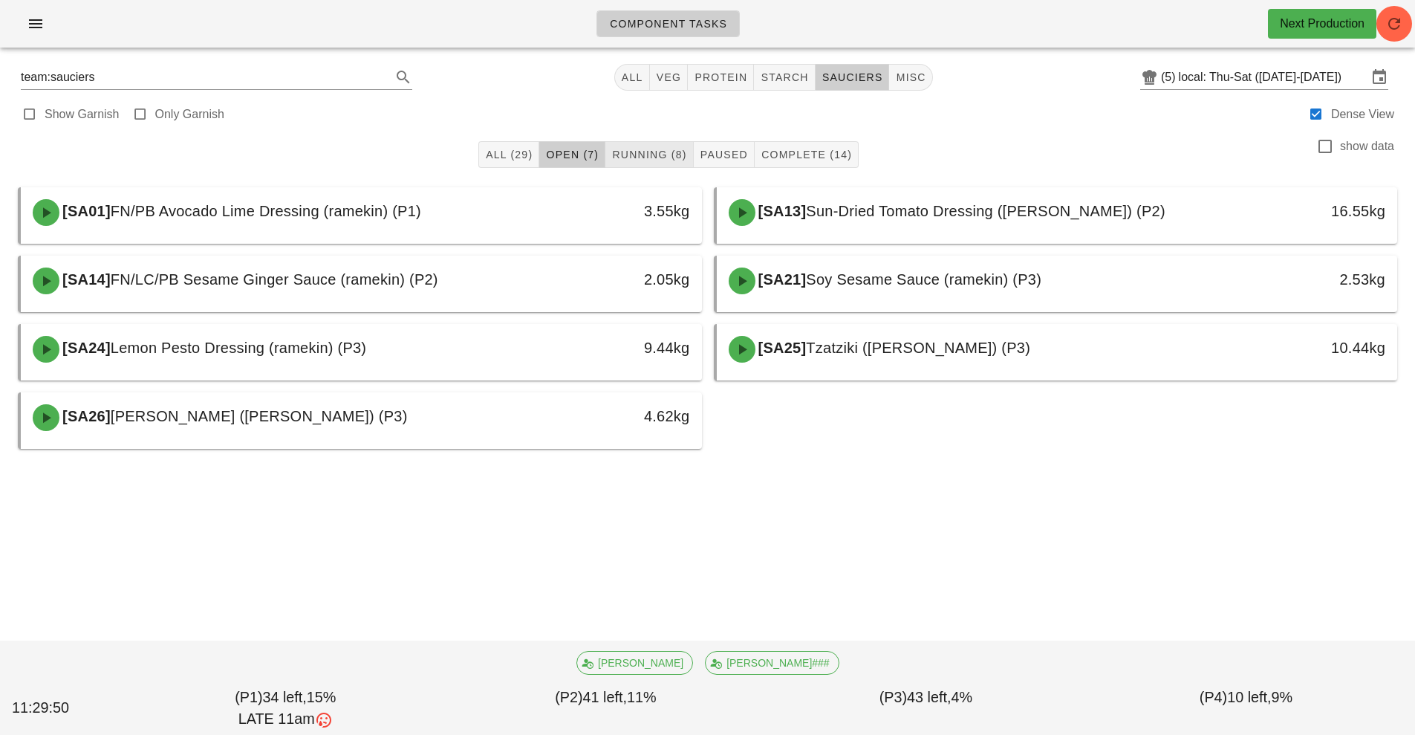
click at [646, 150] on span "Running (8)" at bounding box center [648, 155] width 75 height 12
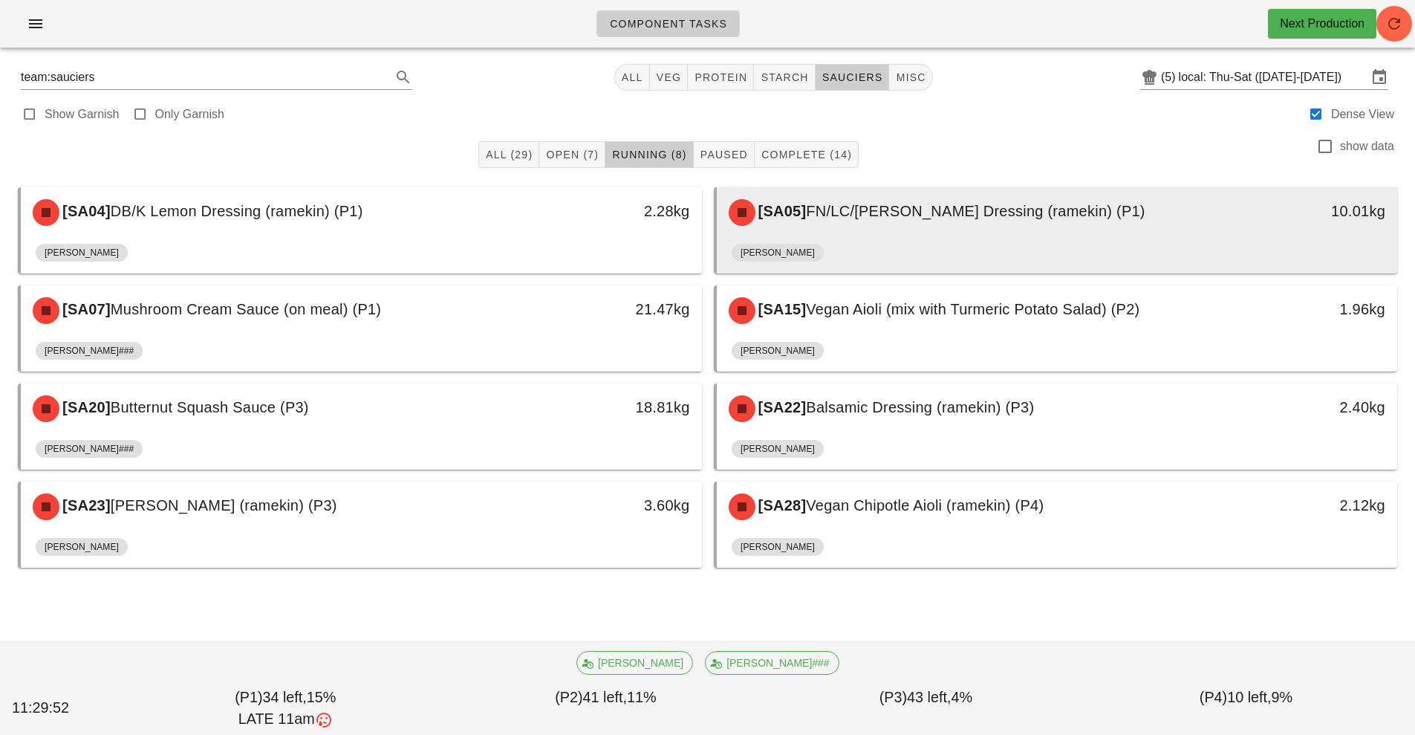
click at [927, 241] on div "[PERSON_NAME]" at bounding box center [1058, 256] width 652 height 36
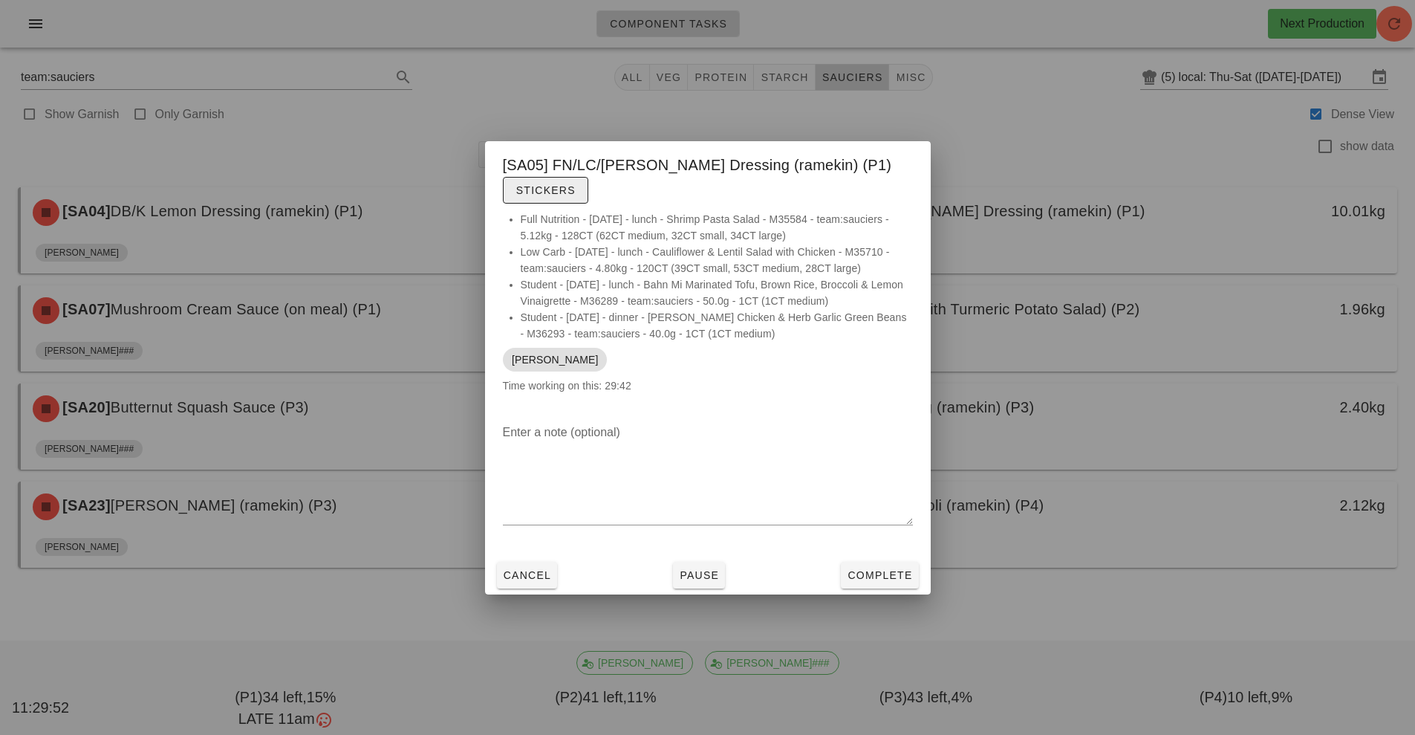
click at [554, 194] on span "Stickers" at bounding box center [546, 190] width 60 height 12
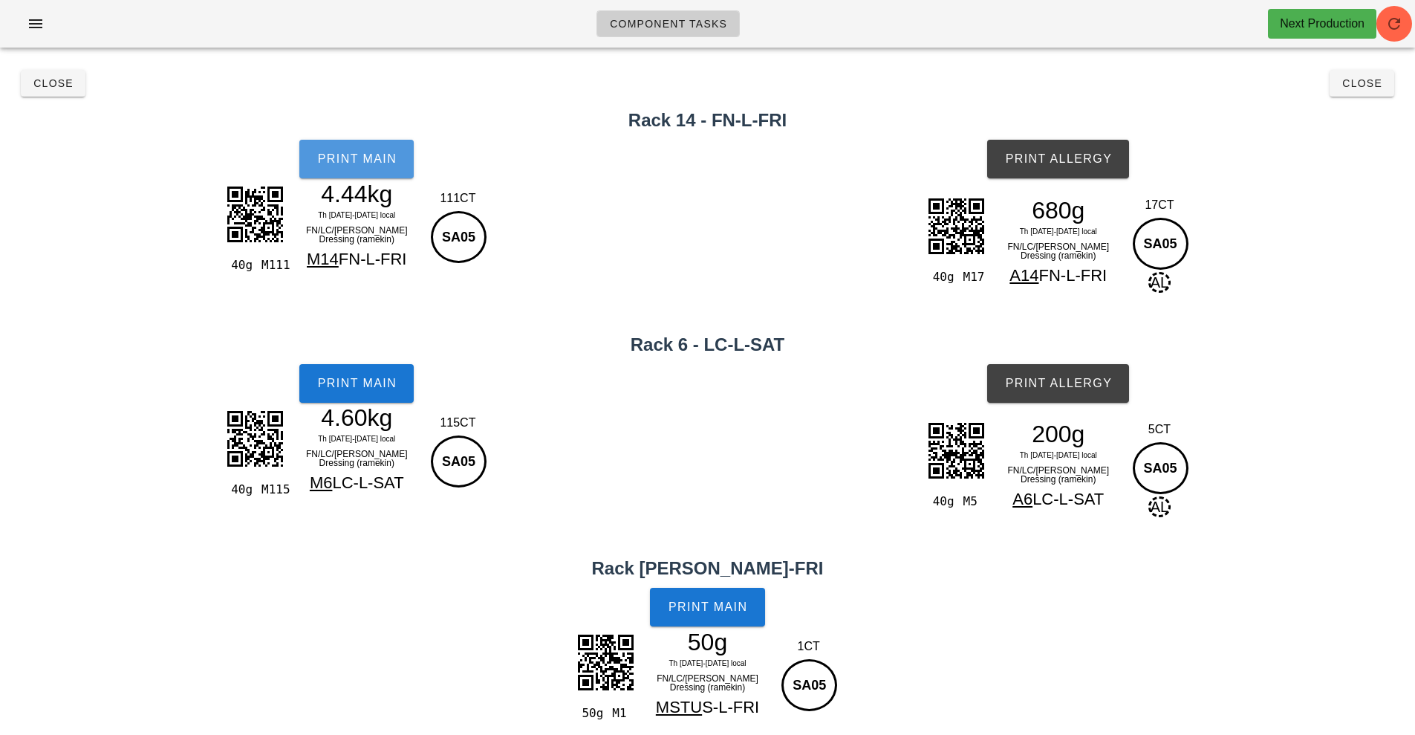
click at [404, 159] on button "Print Main" at bounding box center [356, 159] width 114 height 39
click at [351, 380] on span "Print Main" at bounding box center [357, 383] width 80 height 13
click at [710, 607] on span "Print Main" at bounding box center [708, 606] width 80 height 13
click at [1088, 162] on span "Print Allergy" at bounding box center [1059, 158] width 108 height 13
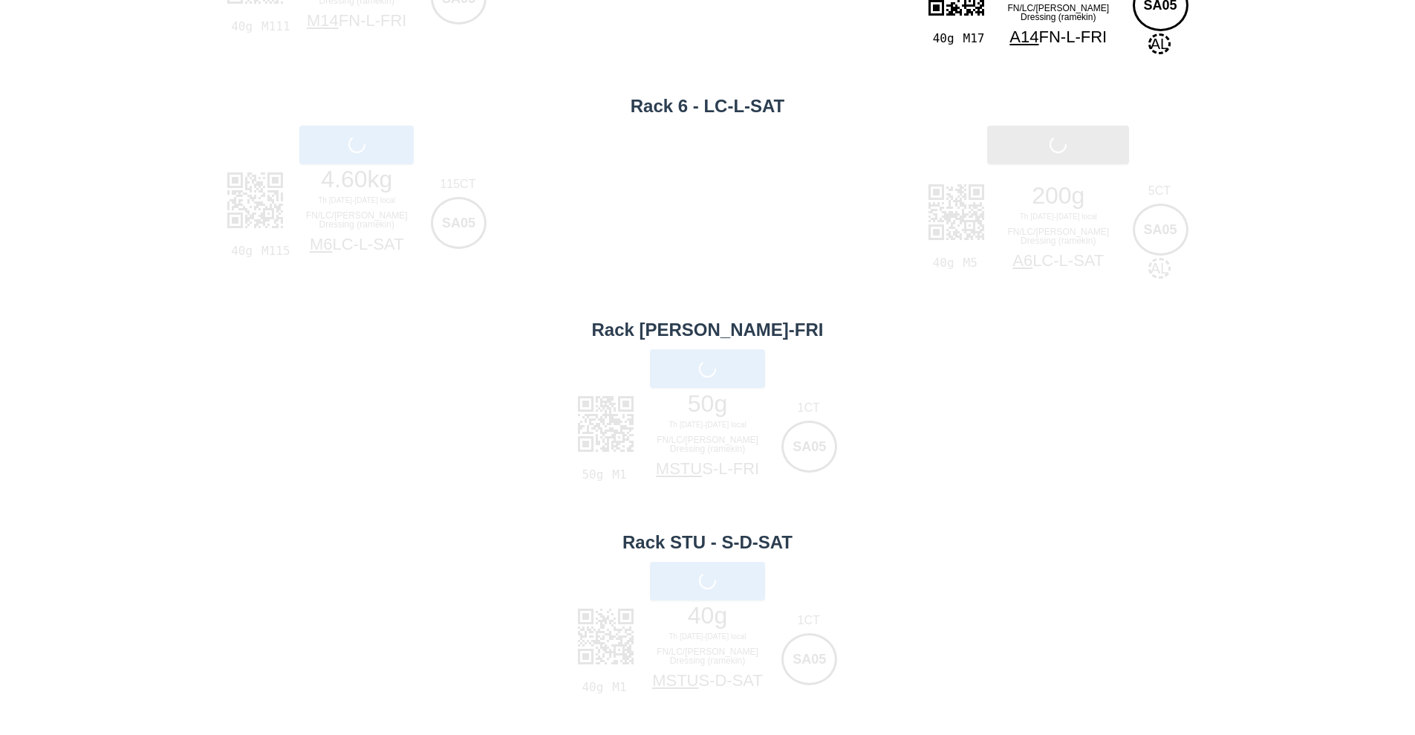
scroll to position [238, 0]
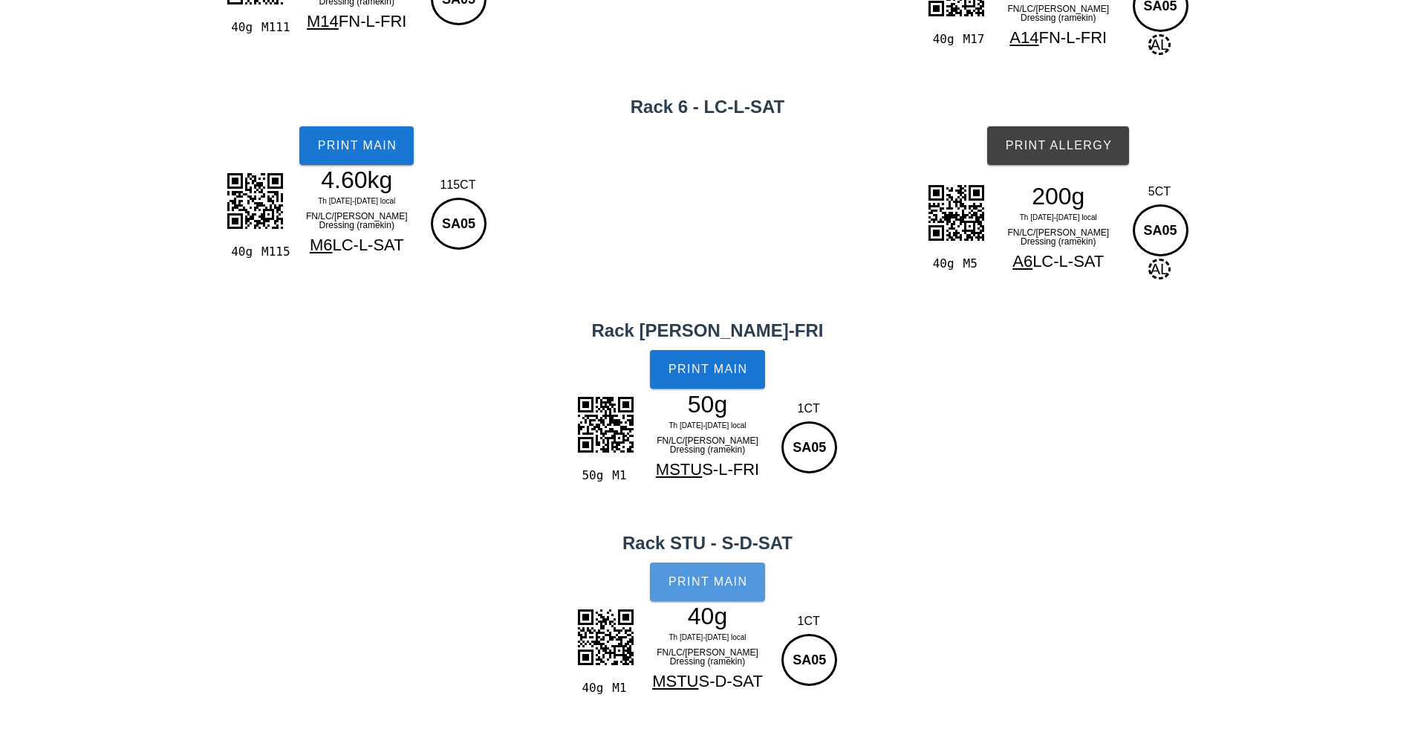
click at [742, 574] on button "Print Main" at bounding box center [707, 581] width 114 height 39
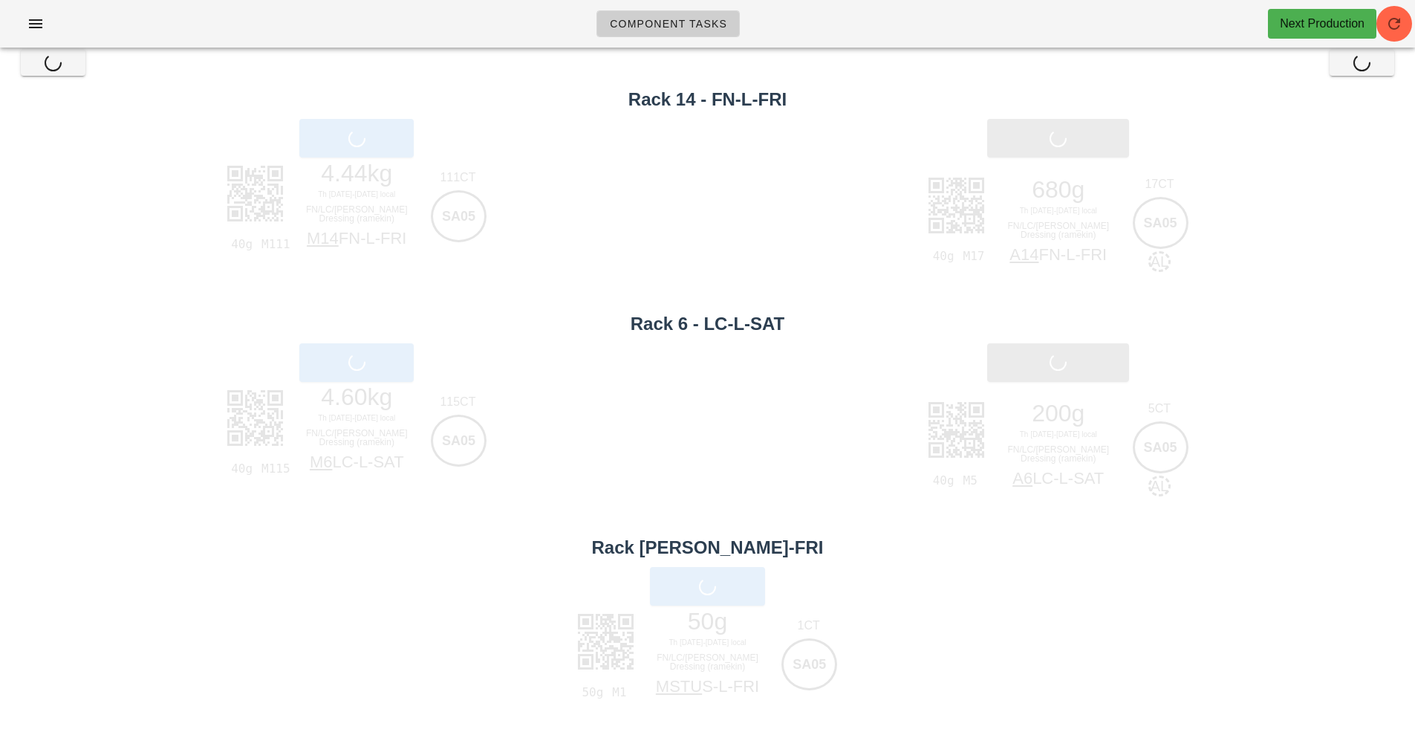
scroll to position [22, 0]
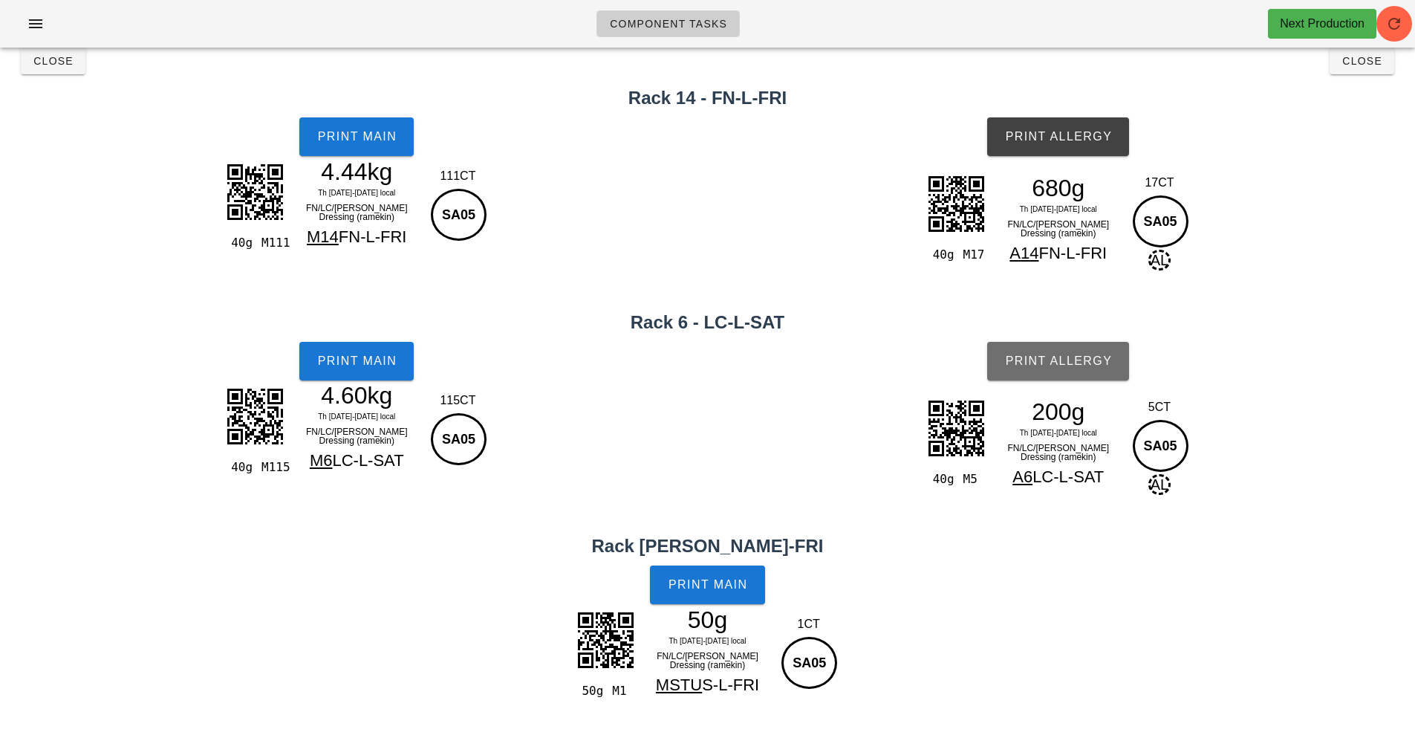
click at [1088, 360] on span "Print Allergy" at bounding box center [1059, 360] width 108 height 13
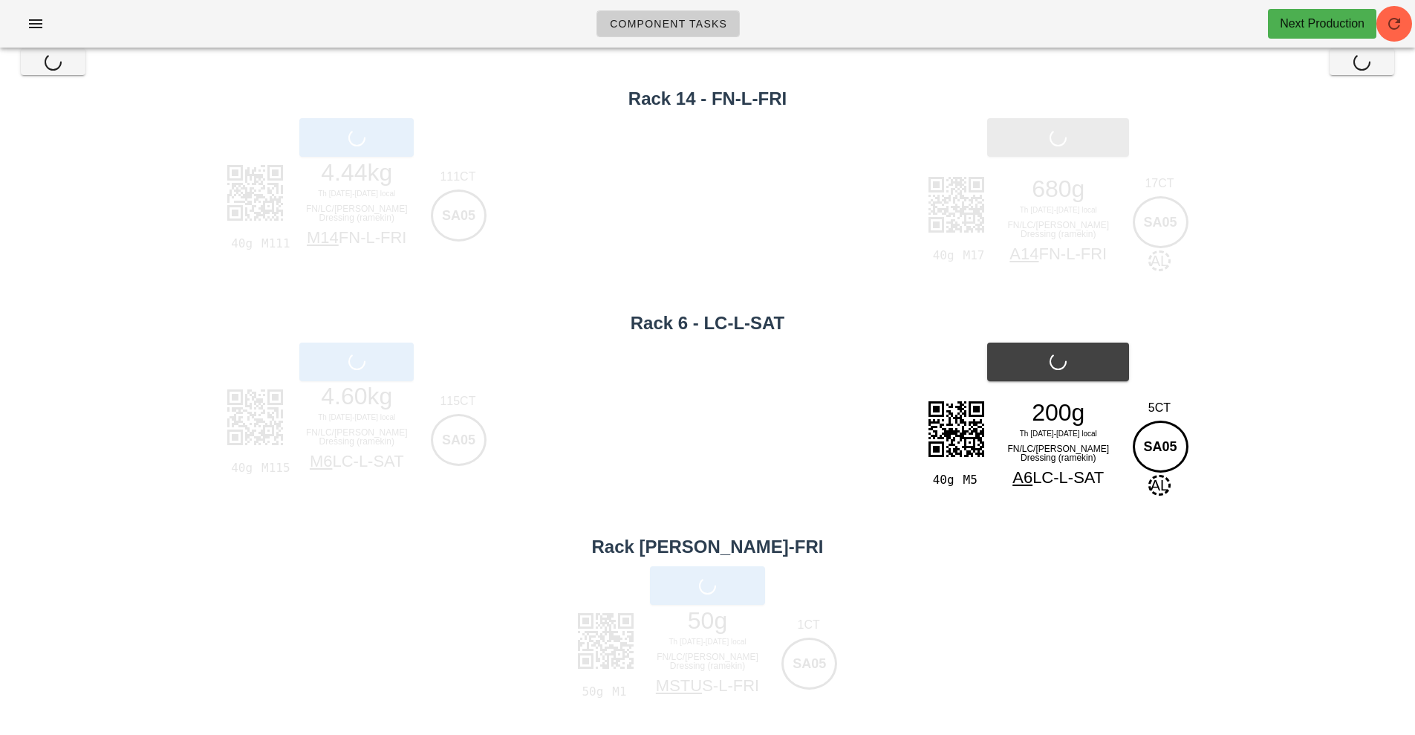
scroll to position [0, 0]
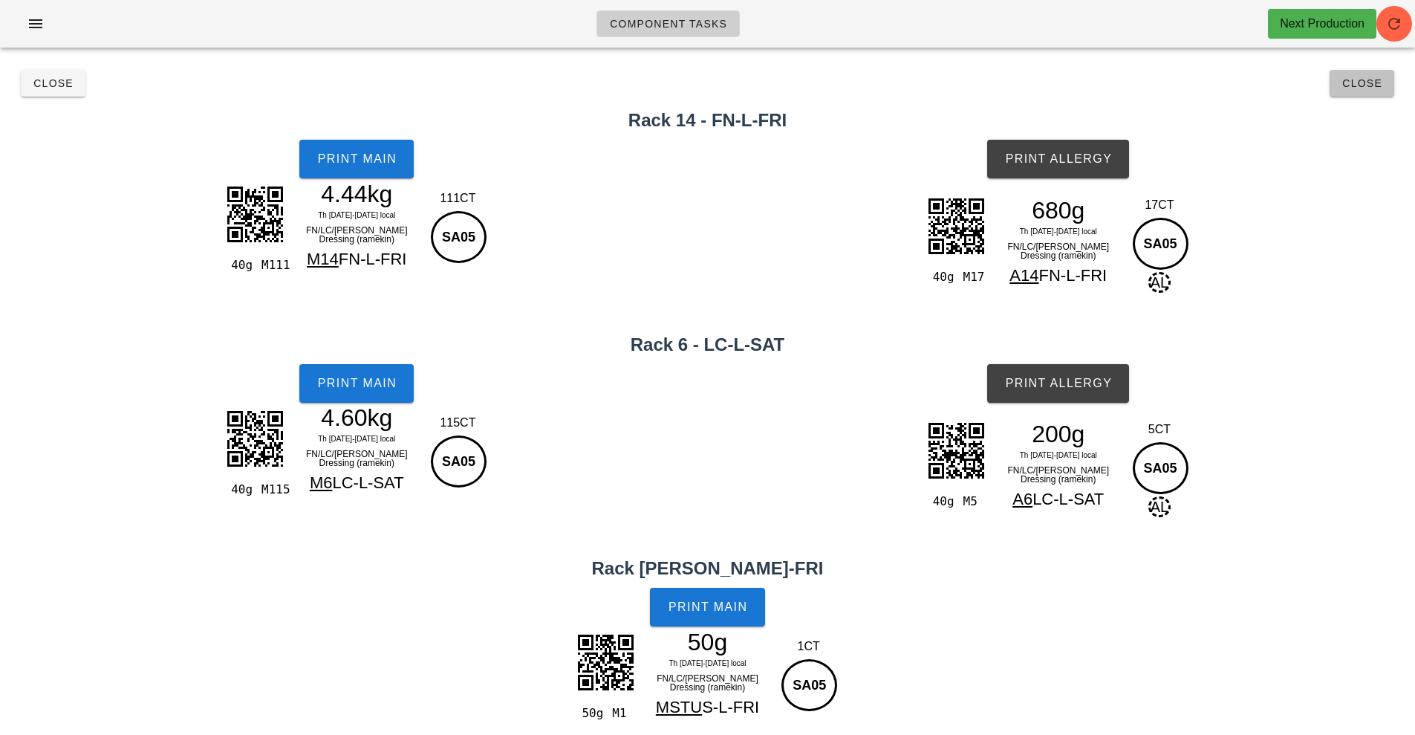
click at [1371, 83] on span "Close" at bounding box center [1362, 83] width 41 height 12
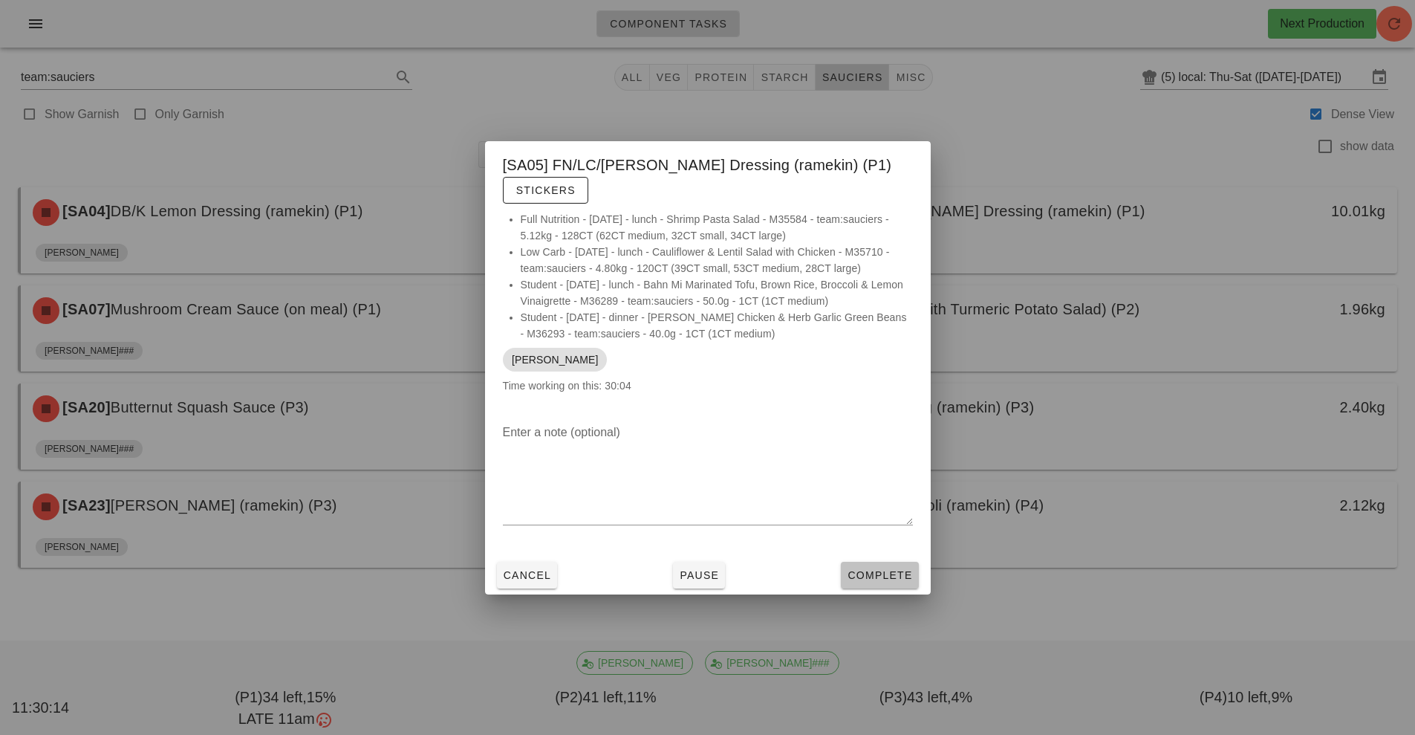
click at [891, 583] on button "Complete" at bounding box center [879, 575] width 77 height 27
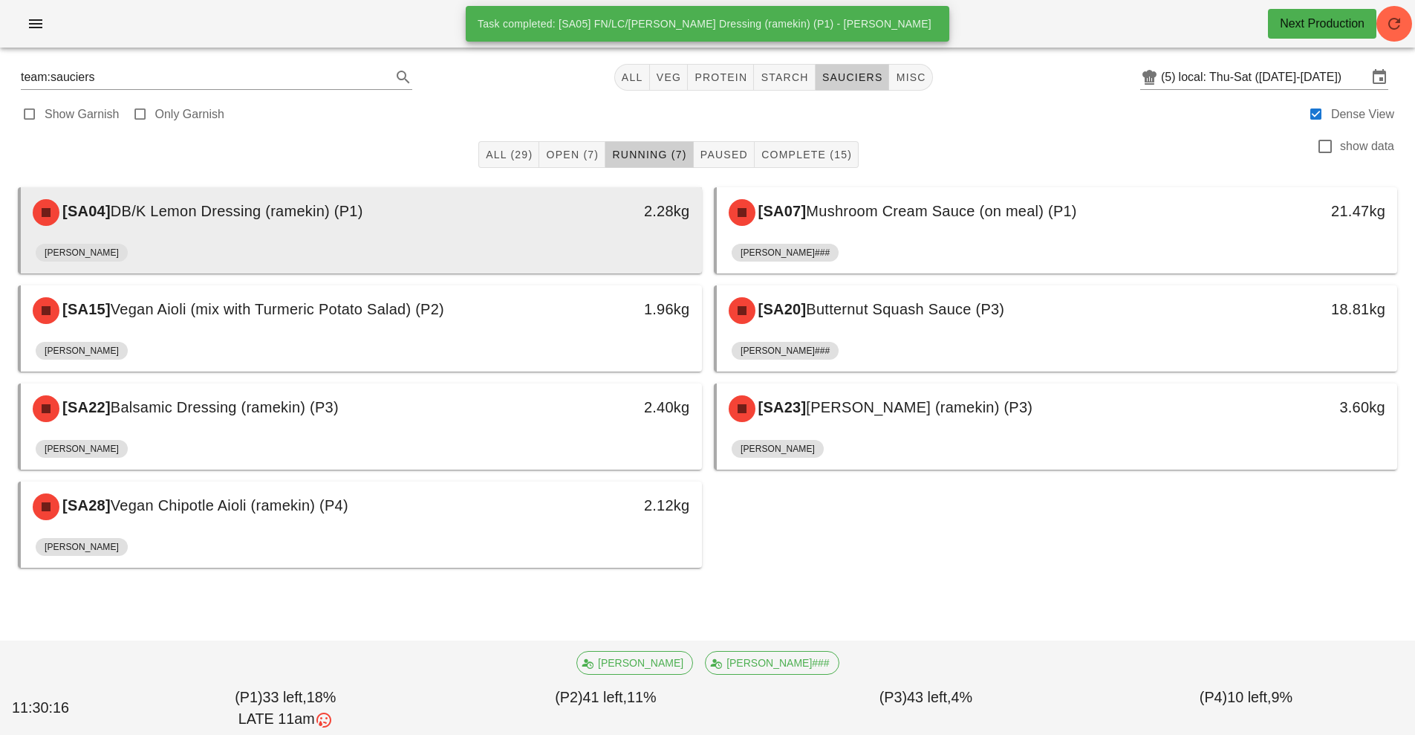
click at [539, 210] on div "2.28kg" at bounding box center [614, 211] width 151 height 24
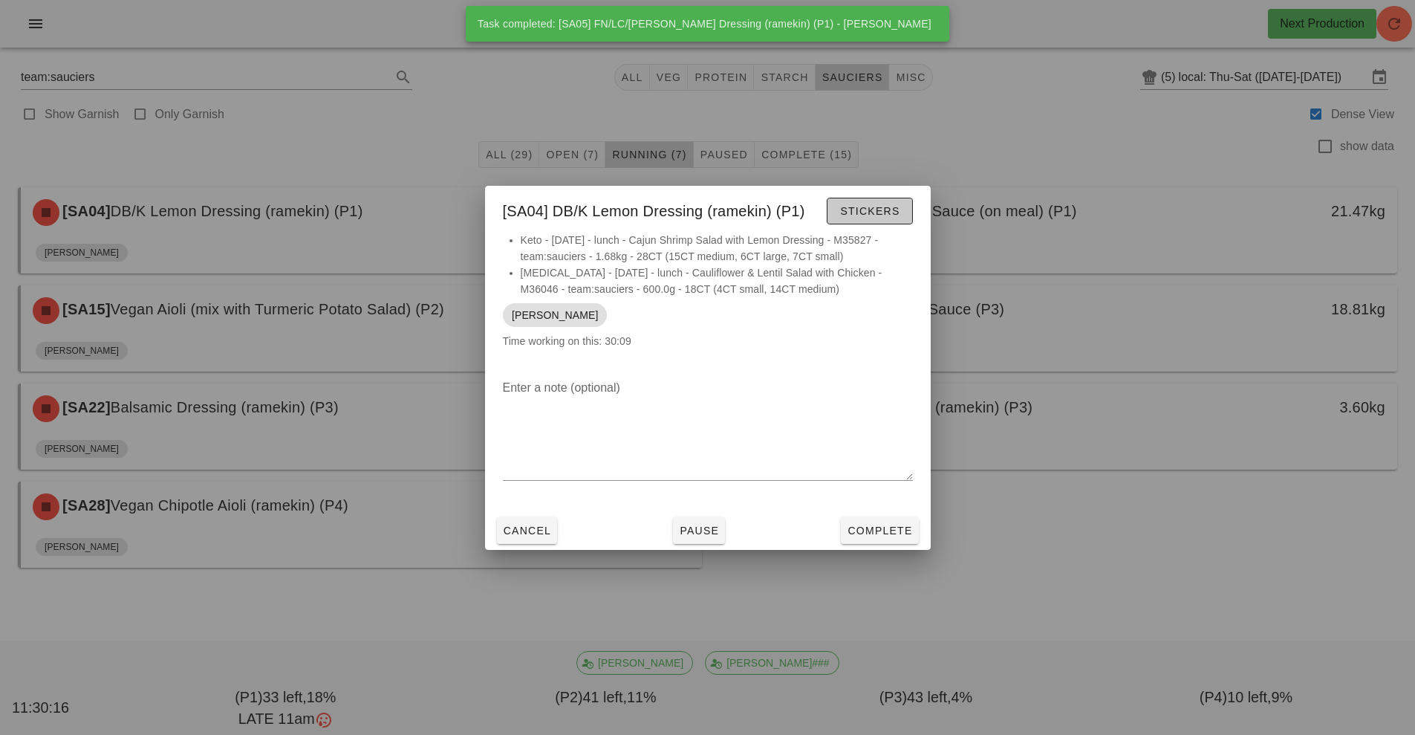
click at [827, 199] on button "Stickers" at bounding box center [869, 211] width 85 height 27
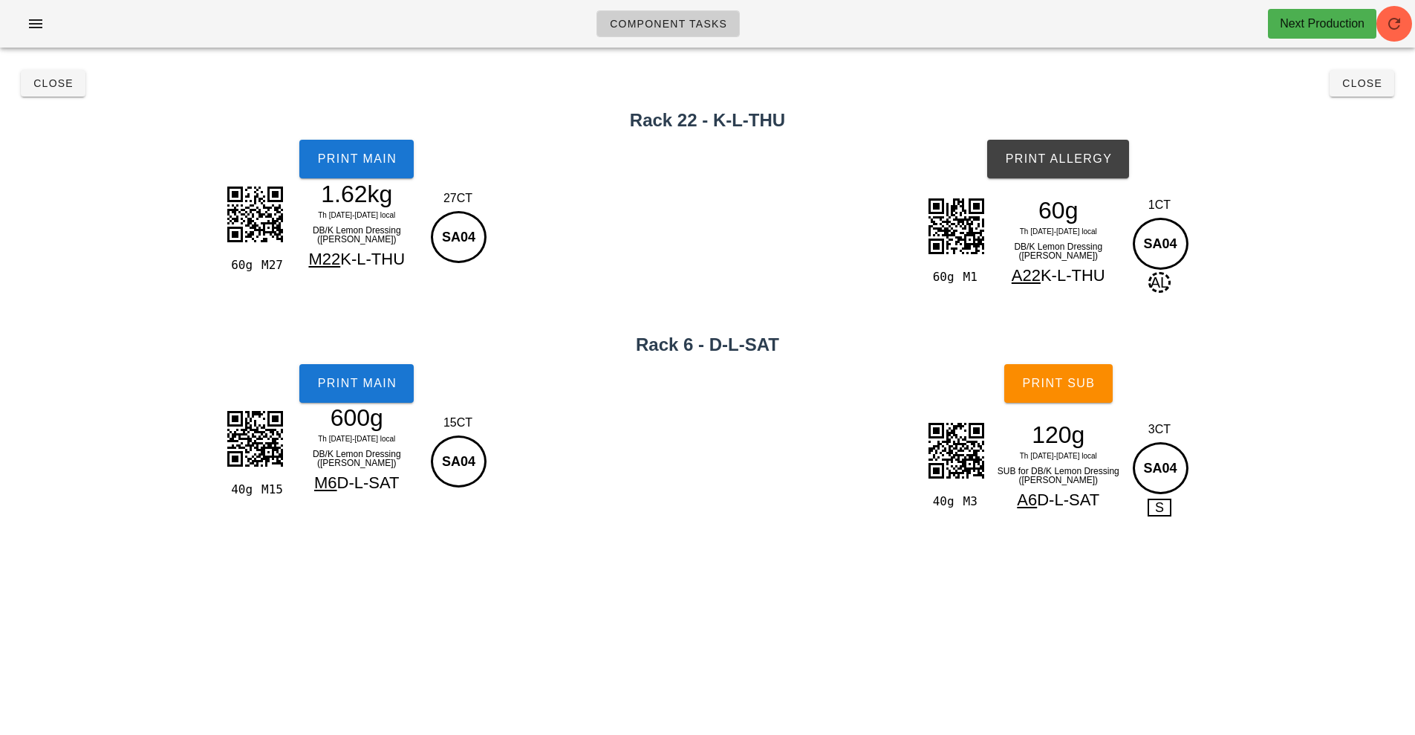
click at [386, 192] on div "1.62kg" at bounding box center [356, 194] width 129 height 22
click at [374, 169] on button "Print Main" at bounding box center [356, 159] width 114 height 39
click at [392, 383] on span "Print Main" at bounding box center [357, 383] width 80 height 13
click at [1080, 172] on button "Print Allergy" at bounding box center [1058, 159] width 142 height 39
click at [1088, 400] on button "Print Sub" at bounding box center [1059, 383] width 108 height 39
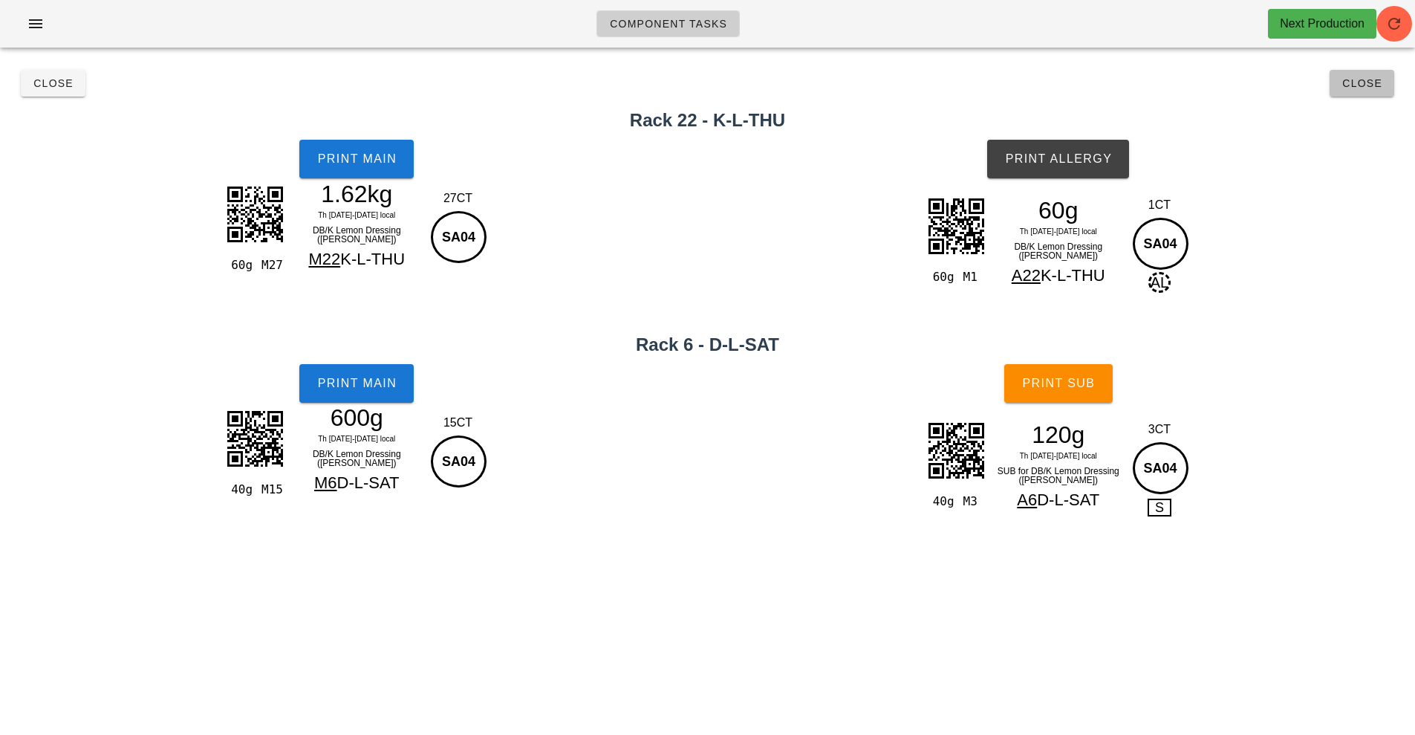
click at [1359, 94] on button "Close" at bounding box center [1362, 83] width 65 height 27
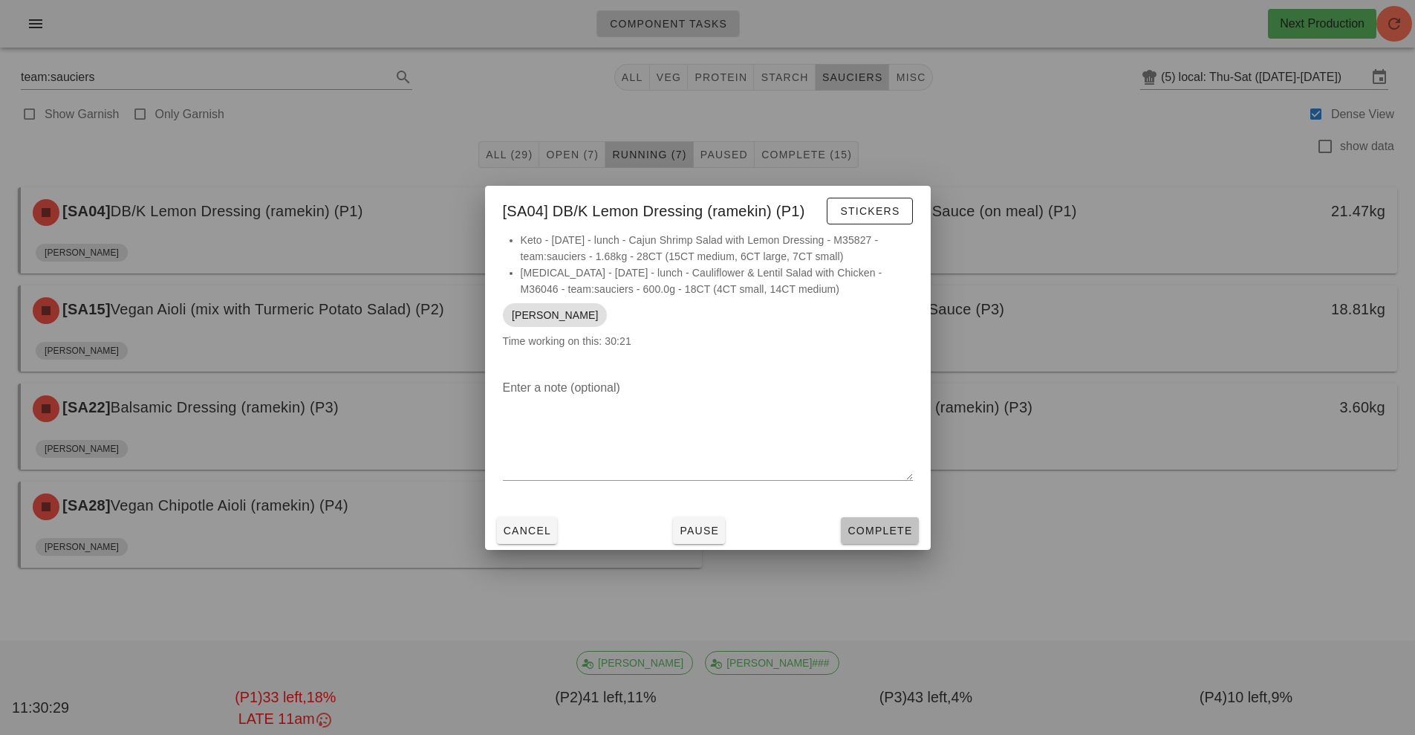
click at [889, 530] on span "Complete" at bounding box center [879, 531] width 65 height 12
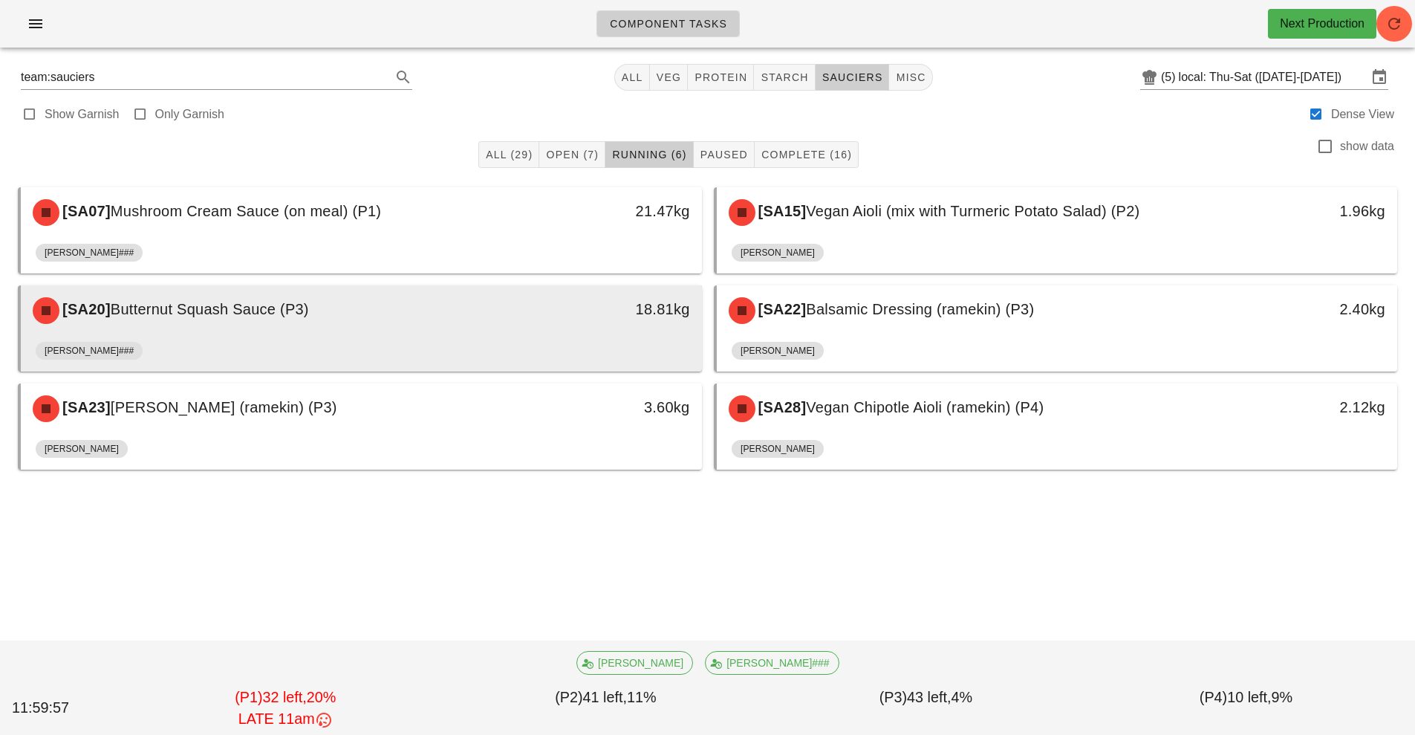
click at [588, 340] on div "[PERSON_NAME]###" at bounding box center [362, 354] width 652 height 36
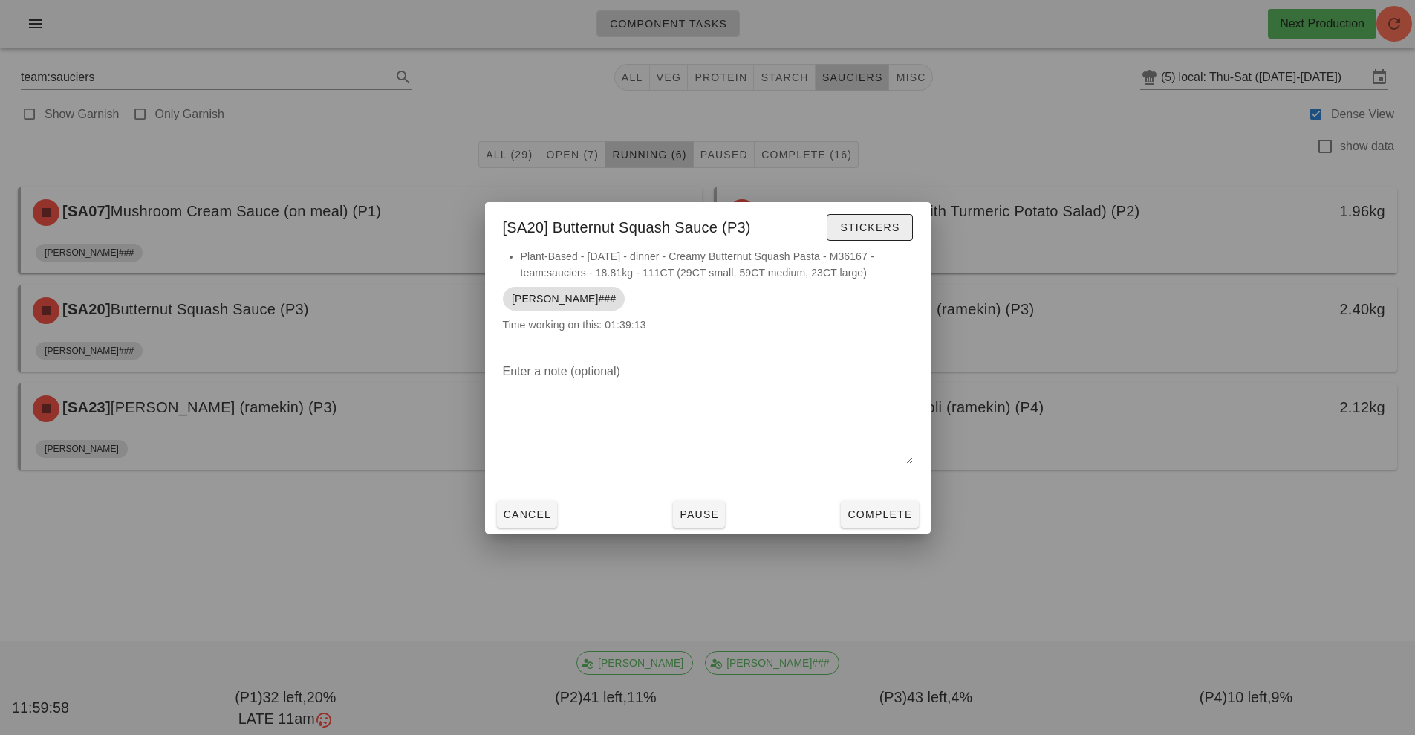
click at [869, 222] on span "Stickers" at bounding box center [870, 227] width 60 height 12
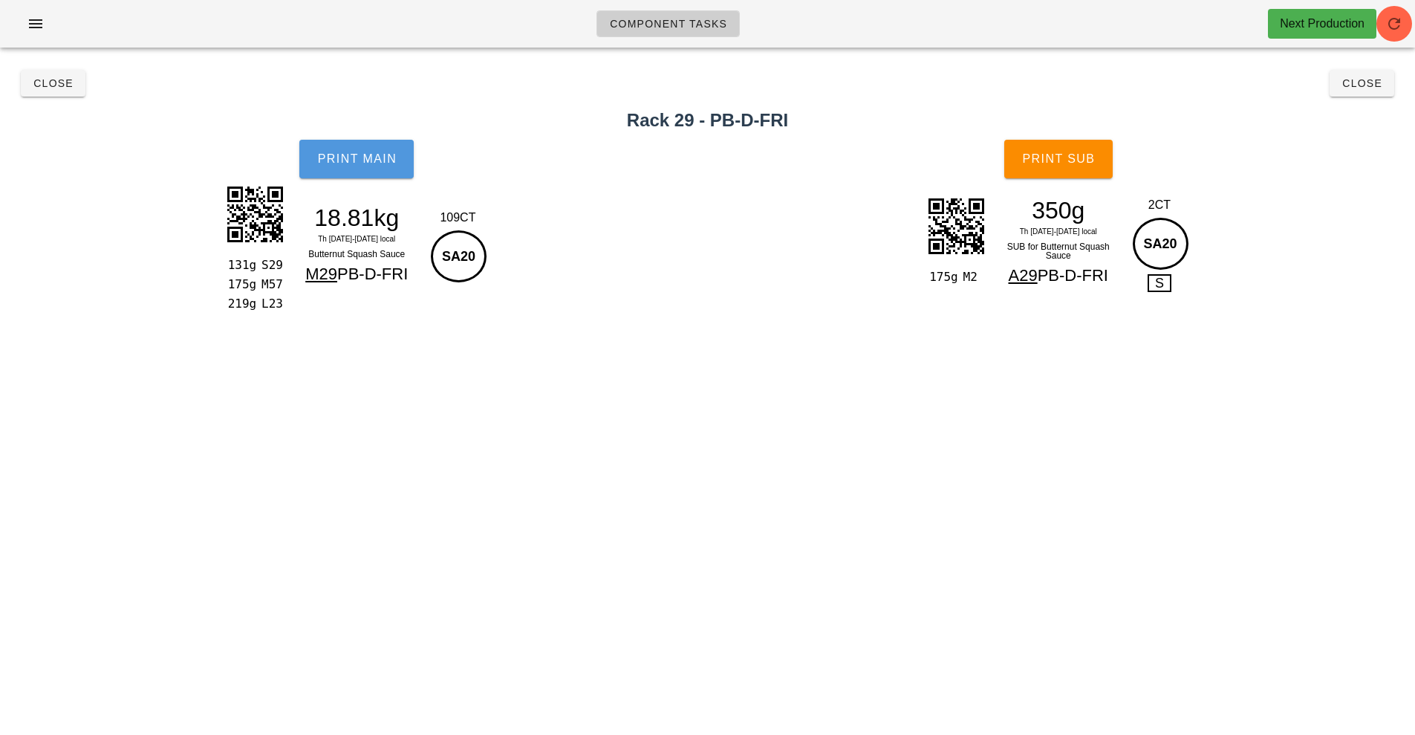
click at [377, 160] on span "Print Main" at bounding box center [357, 158] width 80 height 13
click at [351, 170] on button "Print Main" at bounding box center [356, 159] width 114 height 39
click at [1047, 170] on button "Print Sub" at bounding box center [1059, 159] width 108 height 39
click at [49, 91] on button "Close" at bounding box center [53, 83] width 65 height 27
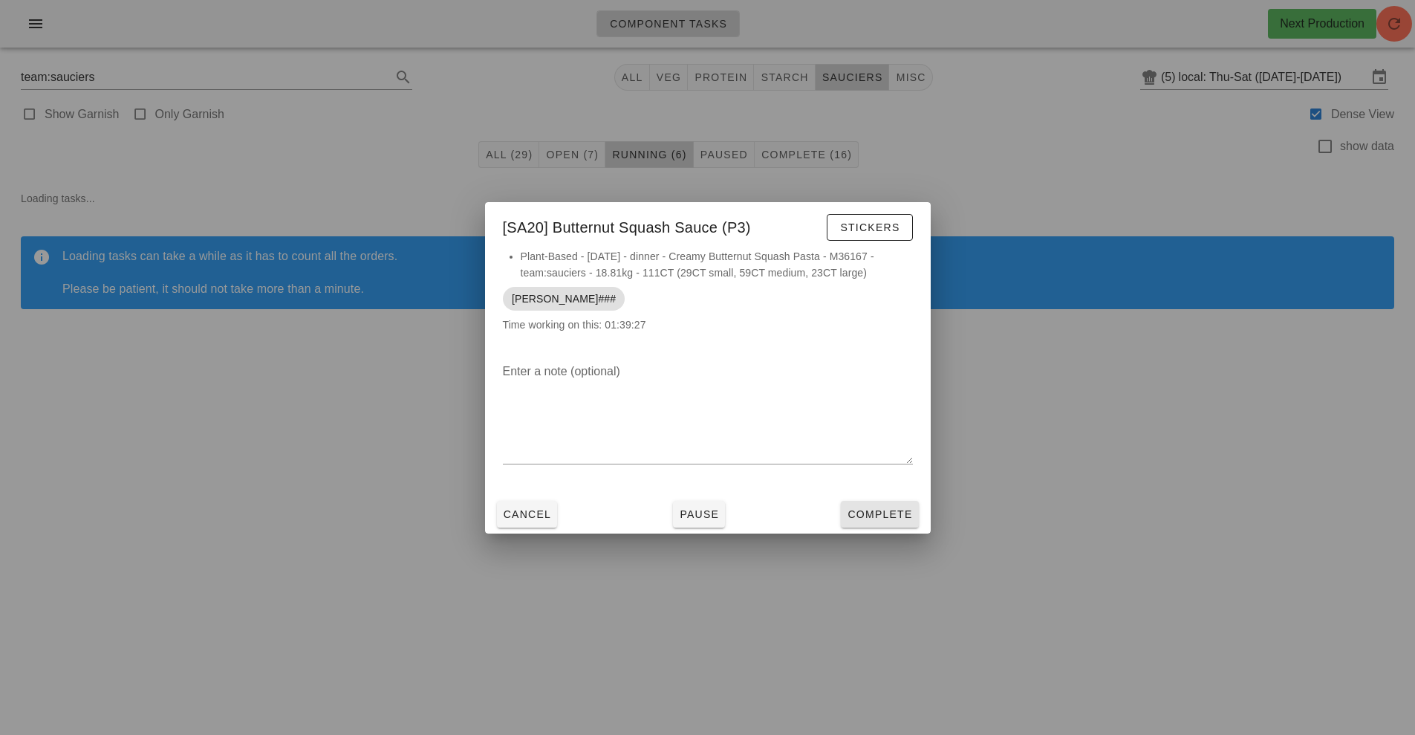
click at [875, 519] on span "Complete" at bounding box center [879, 514] width 65 height 12
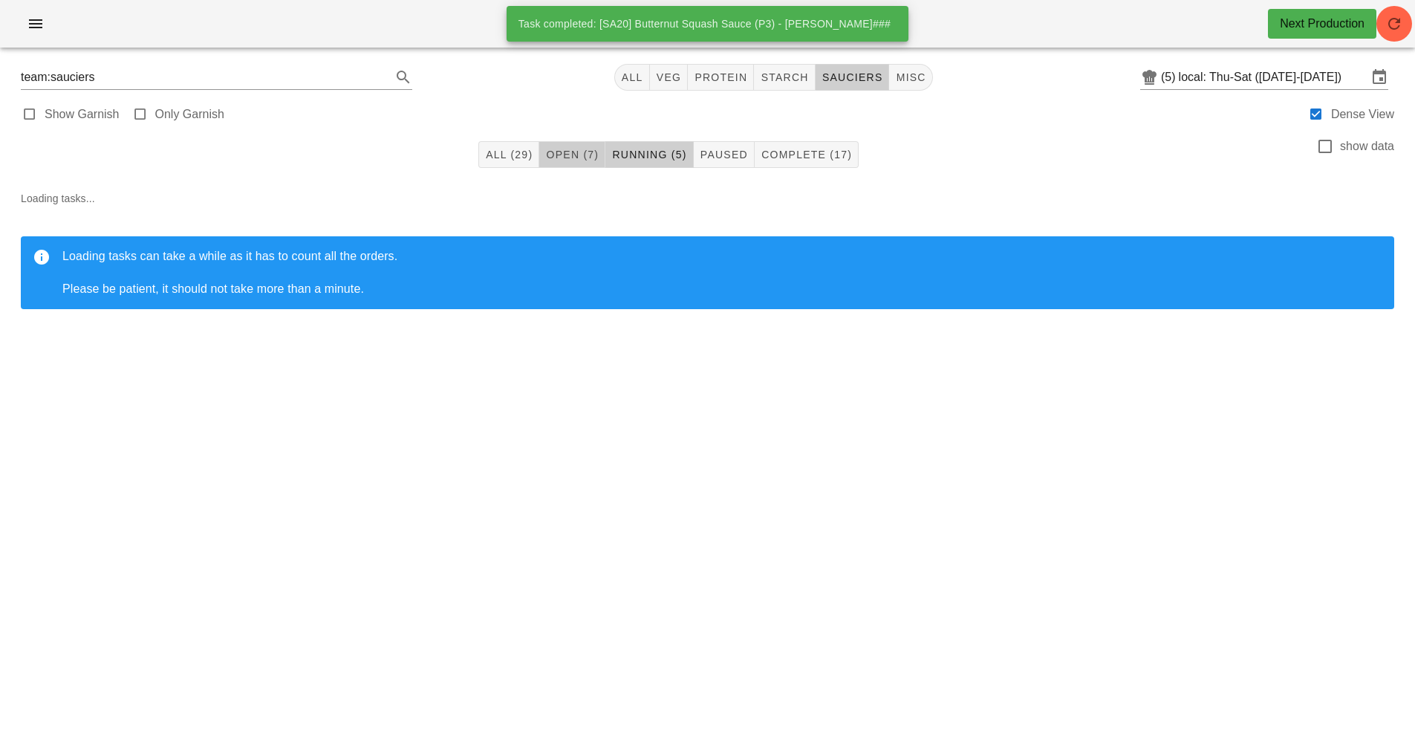
click at [575, 152] on span "Open (7)" at bounding box center [571, 155] width 53 height 12
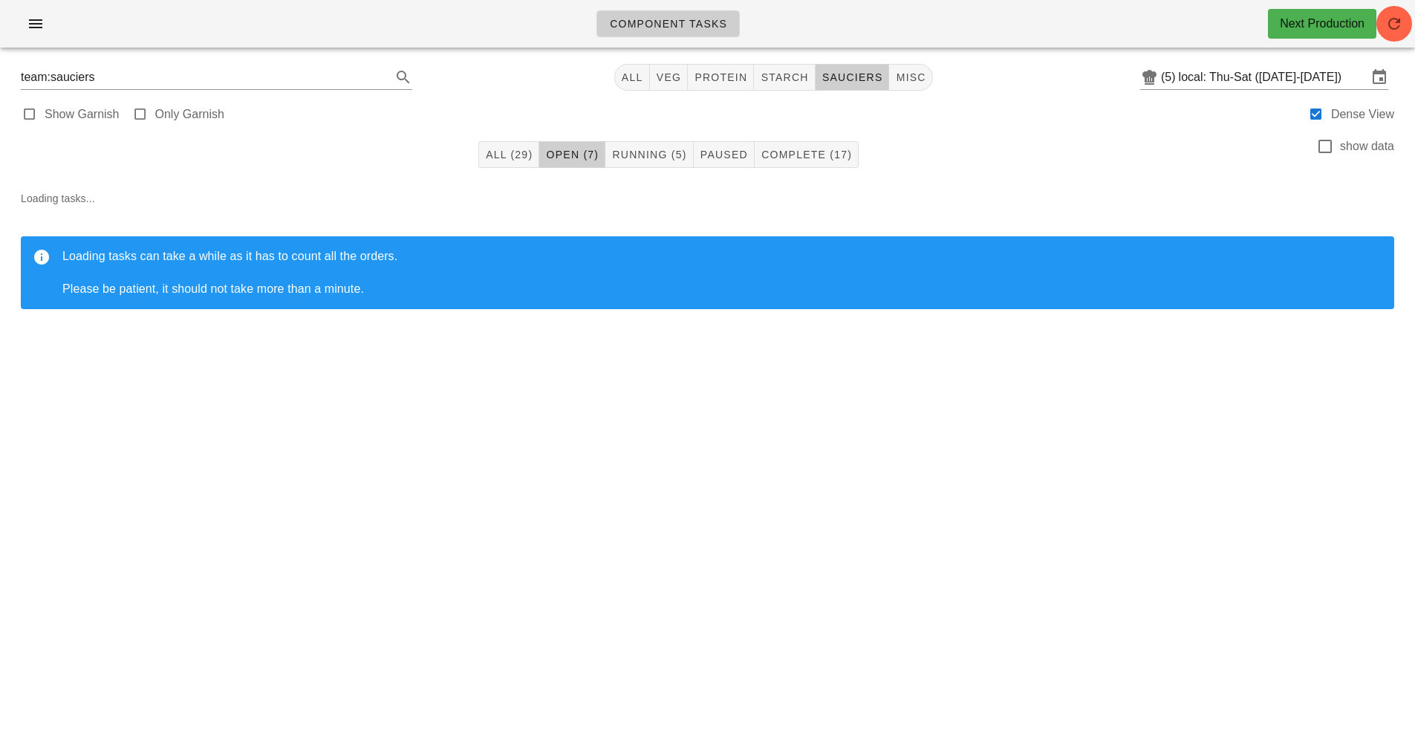
click at [575, 152] on span "Open (7)" at bounding box center [571, 155] width 53 height 12
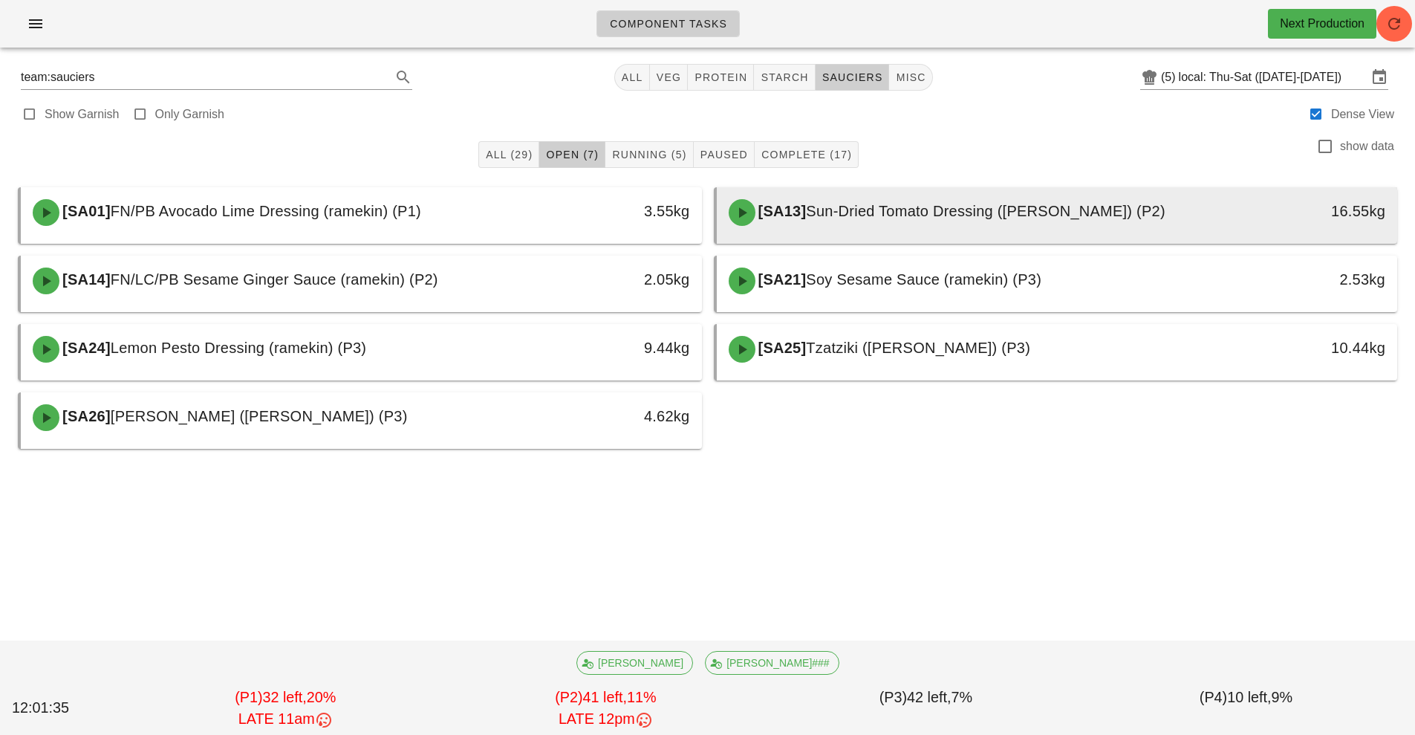
click at [905, 224] on div "[SA13] Sun-Dried Tomato Dressing (ramekin) (P2)" at bounding box center [973, 212] width 506 height 45
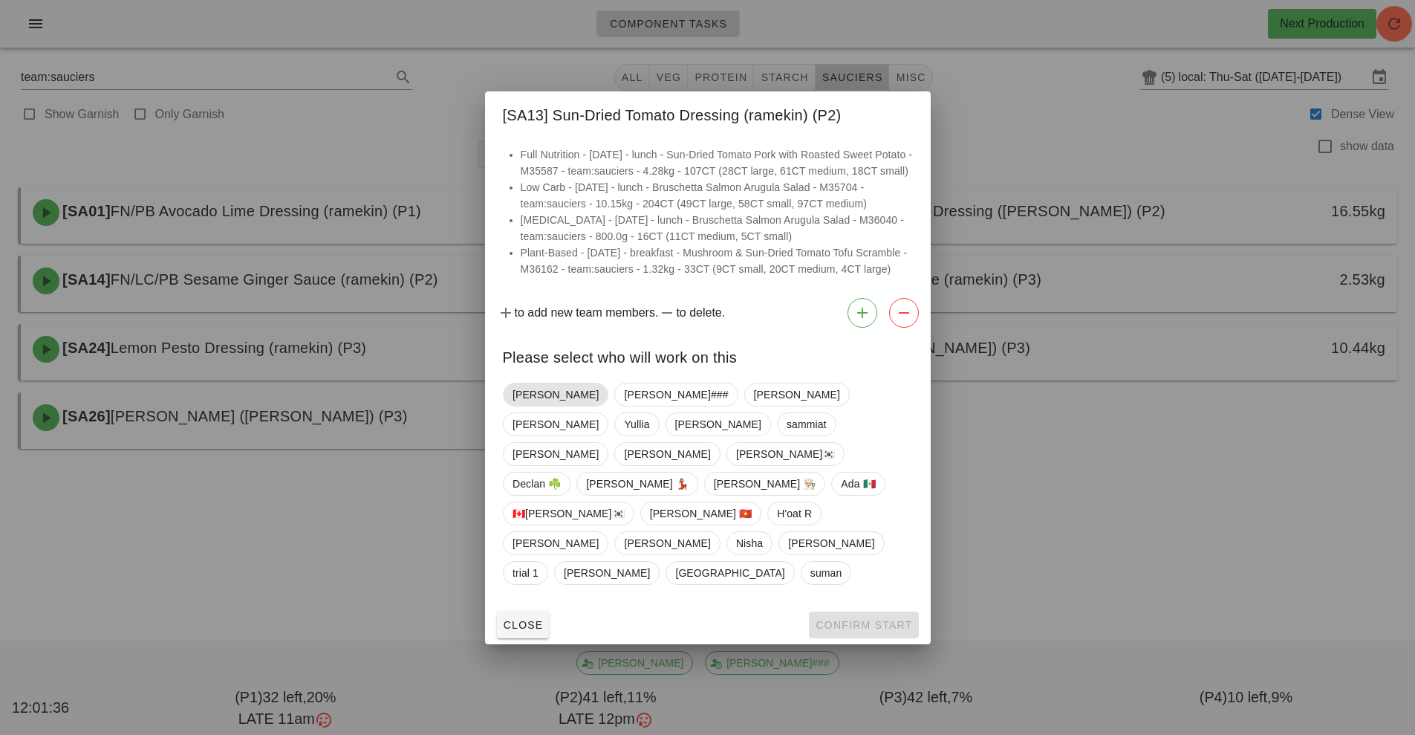
click at [525, 406] on span "[PERSON_NAME]" at bounding box center [556, 394] width 86 height 22
click at [845, 619] on span "Confirm Start" at bounding box center [863, 625] width 97 height 12
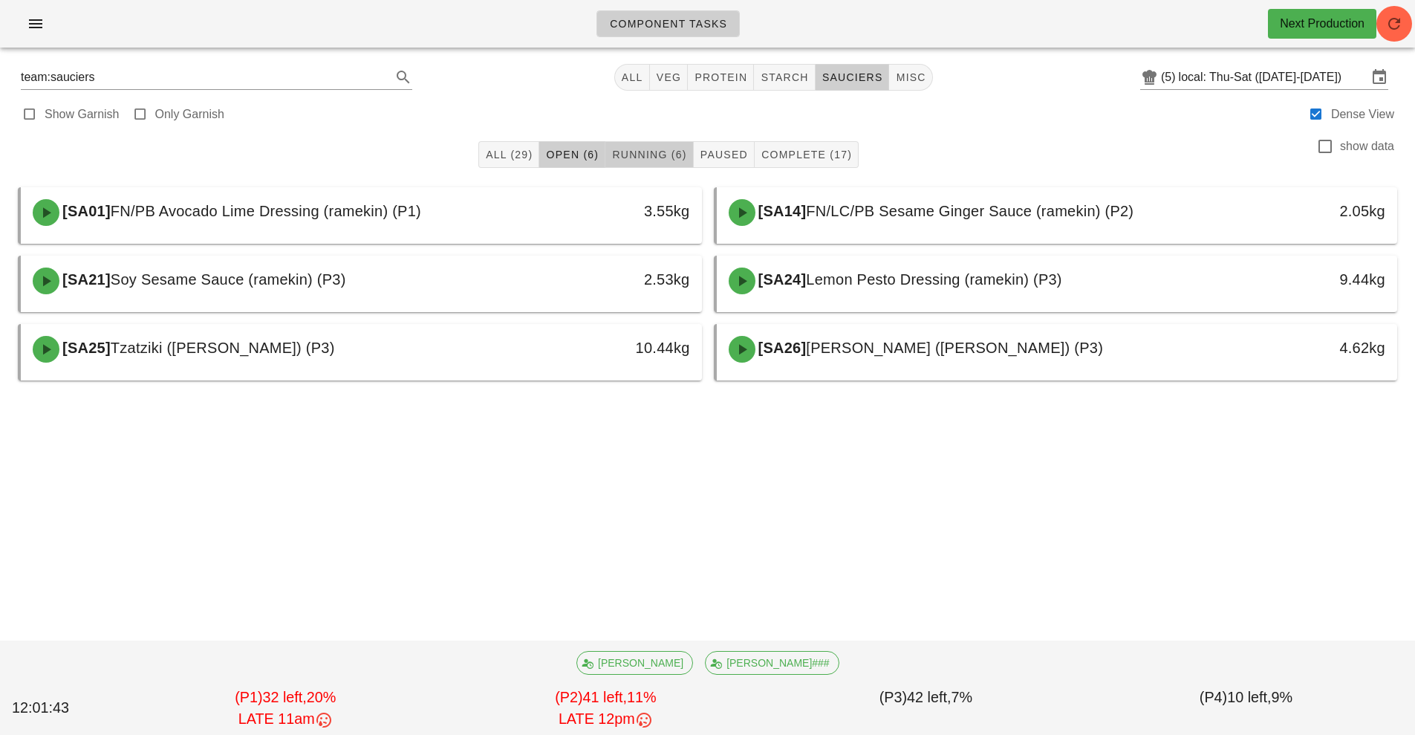
click at [642, 159] on span "Running (6)" at bounding box center [648, 155] width 75 height 12
